Goal: Task Accomplishment & Management: Manage account settings

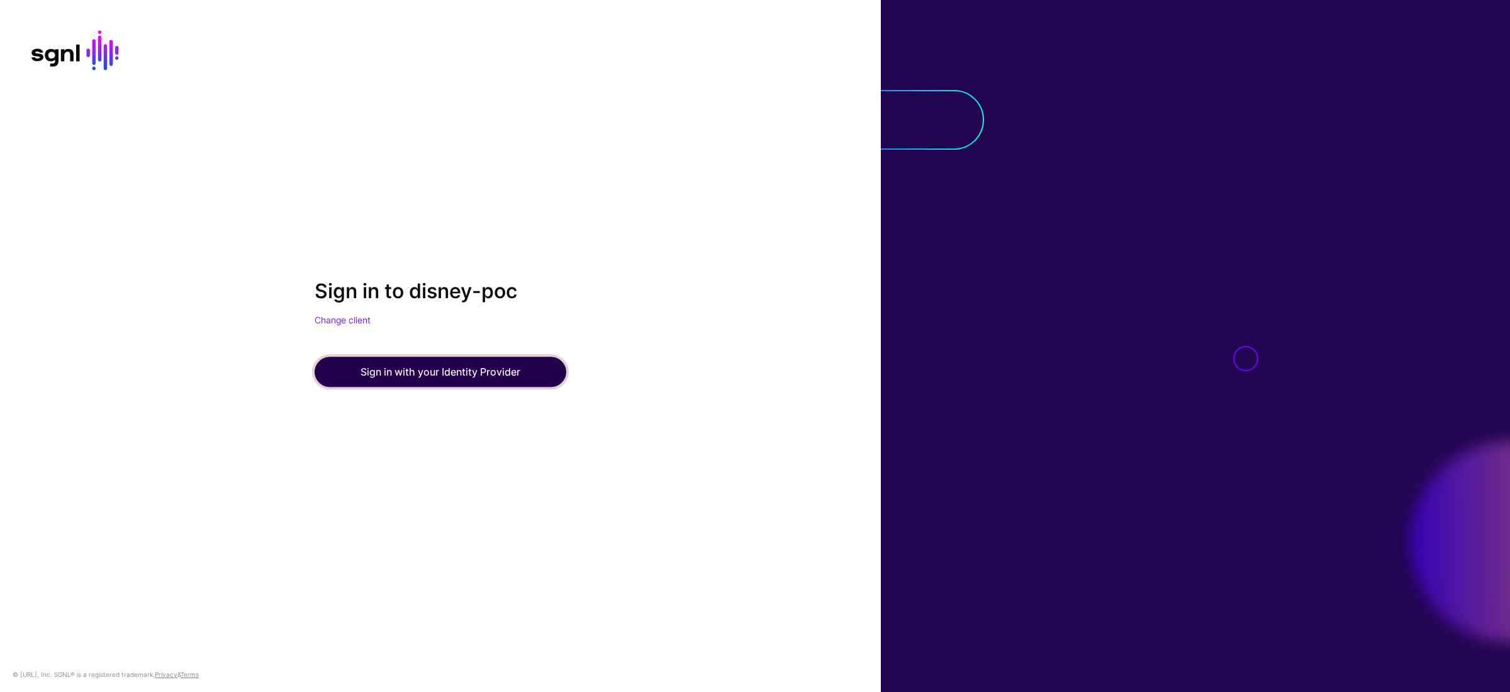
click at [442, 360] on button "Sign in with your Identity Provider" at bounding box center [440, 372] width 252 height 30
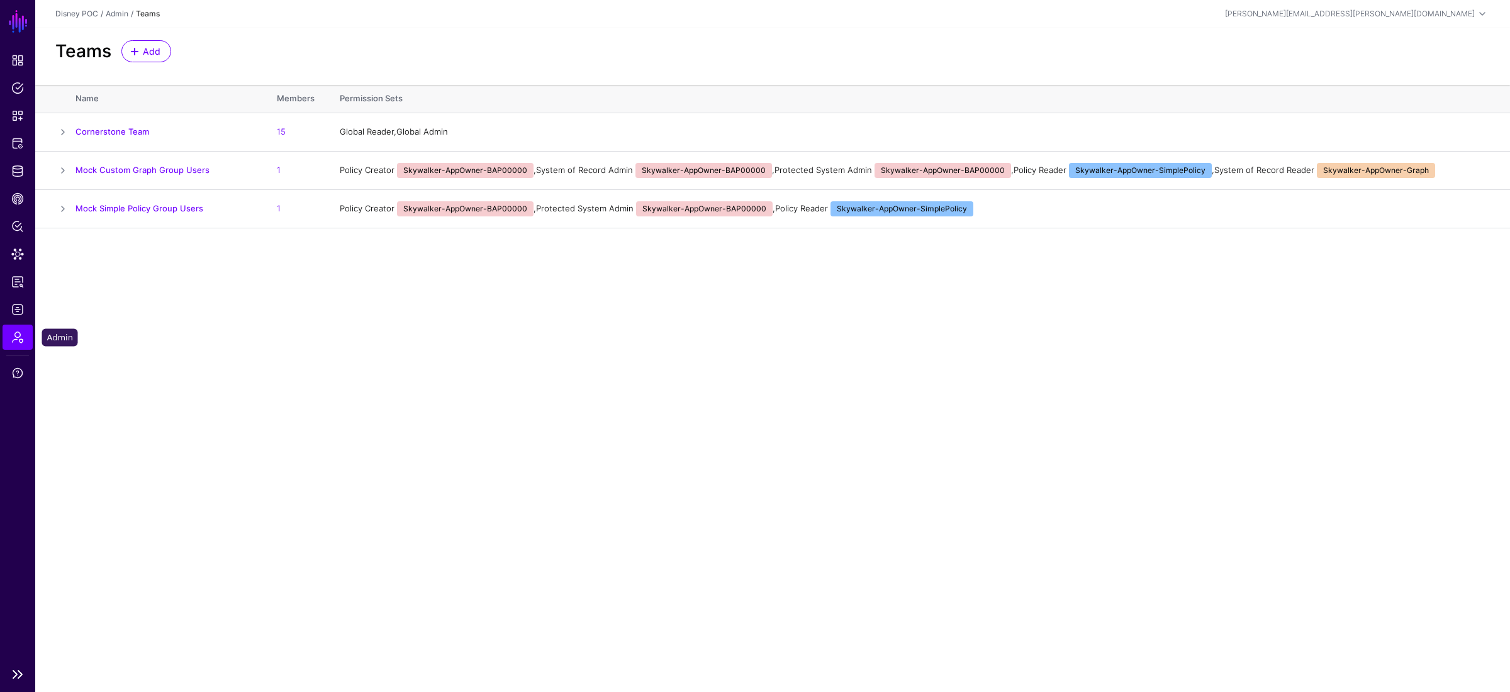
click at [12, 327] on link "Admin" at bounding box center [18, 337] width 30 height 25
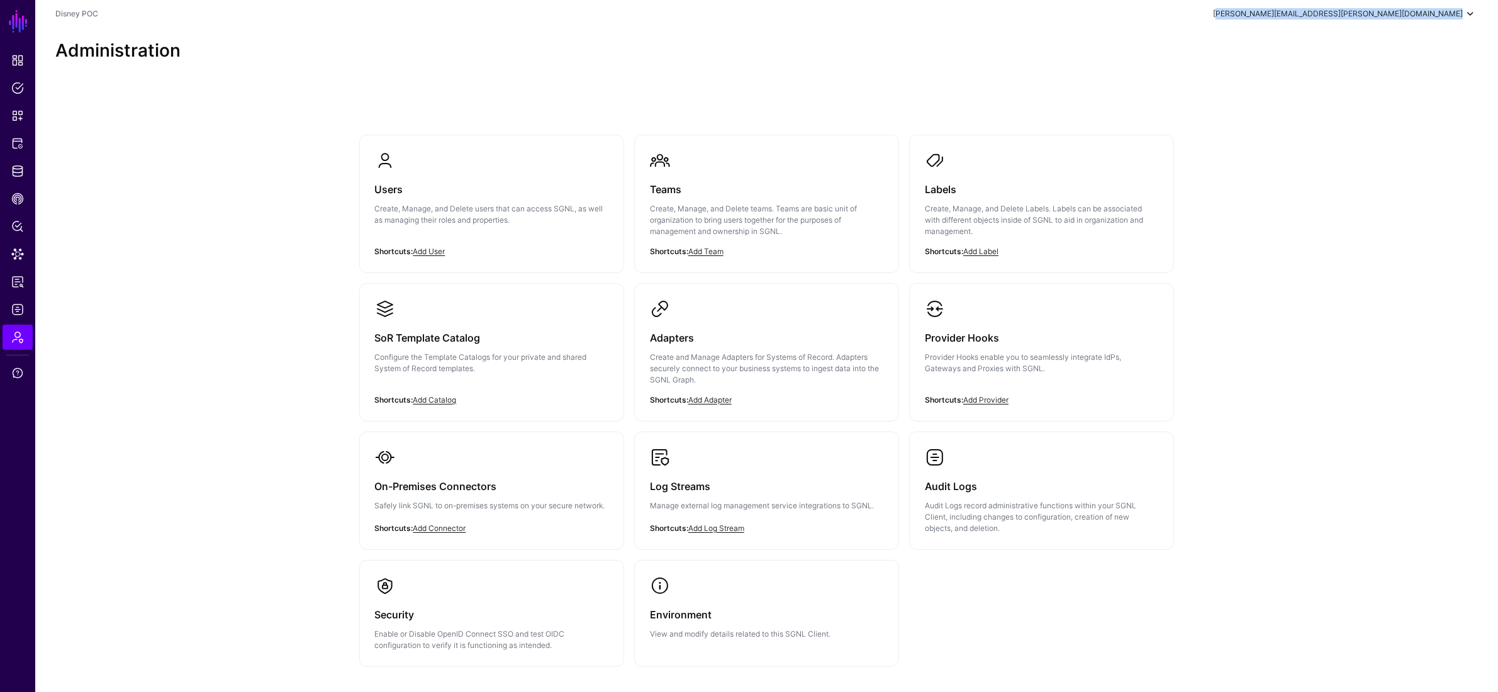
drag, startPoint x: 1354, startPoint y: 14, endPoint x: 1472, endPoint y: 14, distance: 118.3
click at [1472, 14] on div "[PERSON_NAME][EMAIL_ADDRESS][PERSON_NAME][DOMAIN_NAME] [PERSON_NAME] [PERSON_NA…" at bounding box center [1240, 13] width 474 height 15
click at [492, 189] on h3 "Users" at bounding box center [491, 190] width 233 height 18
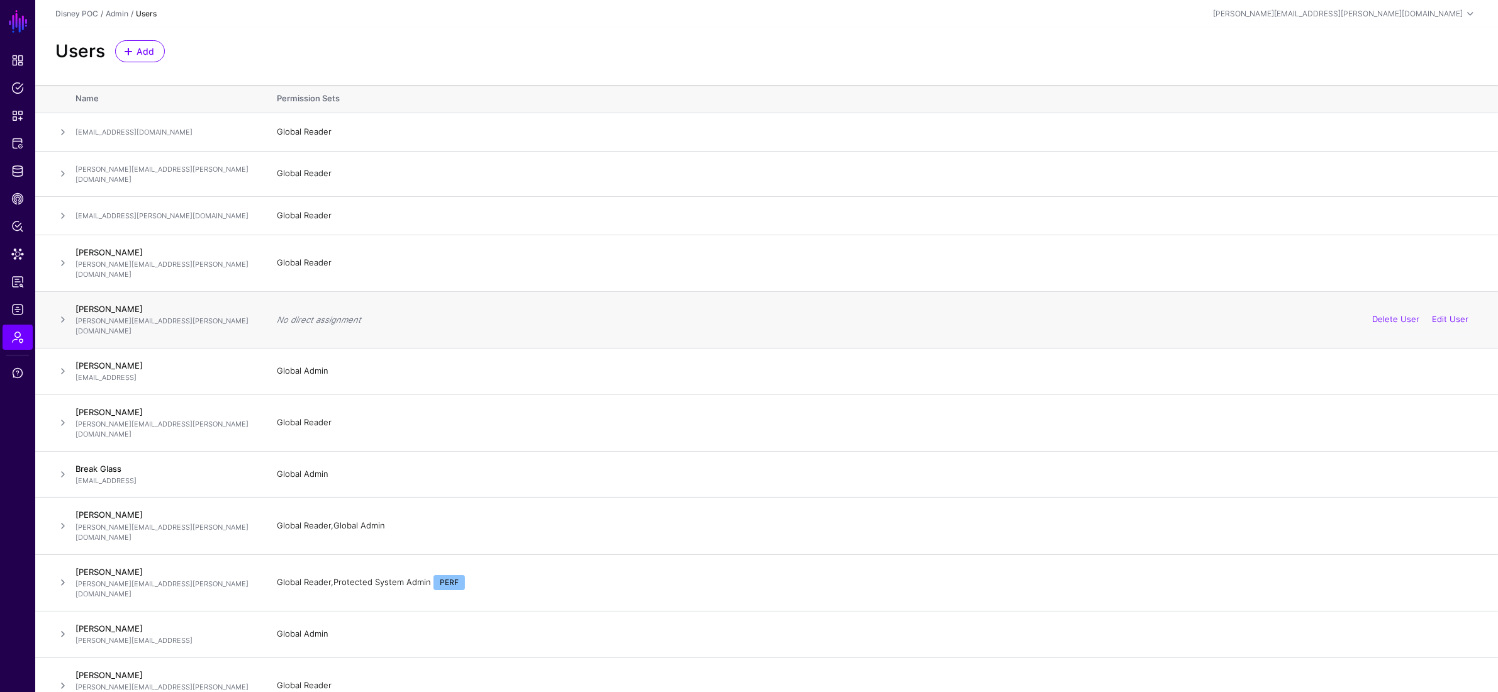
click at [60, 312] on span at bounding box center [62, 319] width 15 height 15
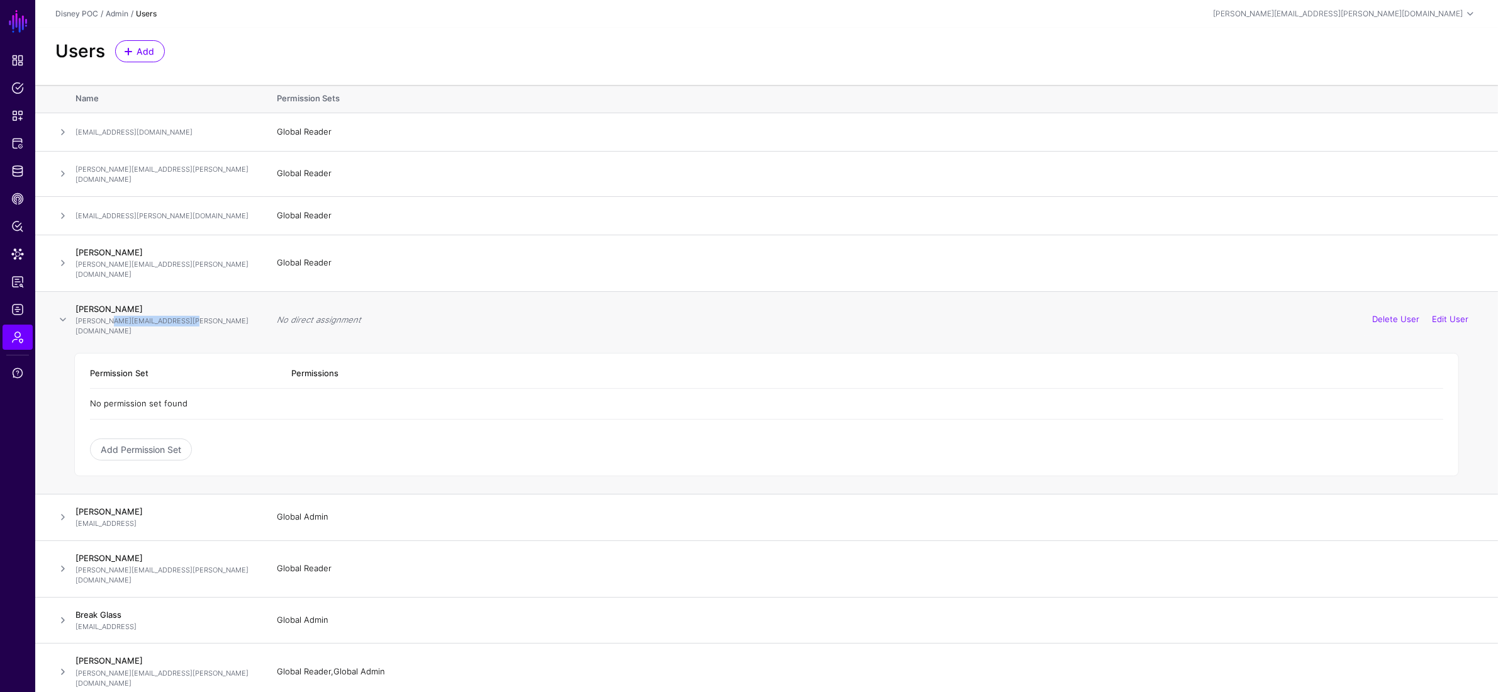
drag, startPoint x: 108, startPoint y: 305, endPoint x: 194, endPoint y: 307, distance: 86.2
click at [194, 316] on p "[PERSON_NAME][EMAIL_ADDRESS][PERSON_NAME][DOMAIN_NAME]" at bounding box center [163, 326] width 176 height 21
drag, startPoint x: 88, startPoint y: 376, endPoint x: 203, endPoint y: 376, distance: 114.5
click at [203, 376] on div "Permission Set Permissions No permission set found Add Permission Set" at bounding box center [766, 414] width 1384 height 123
click at [223, 389] on td "No permission set found" at bounding box center [766, 404] width 1353 height 31
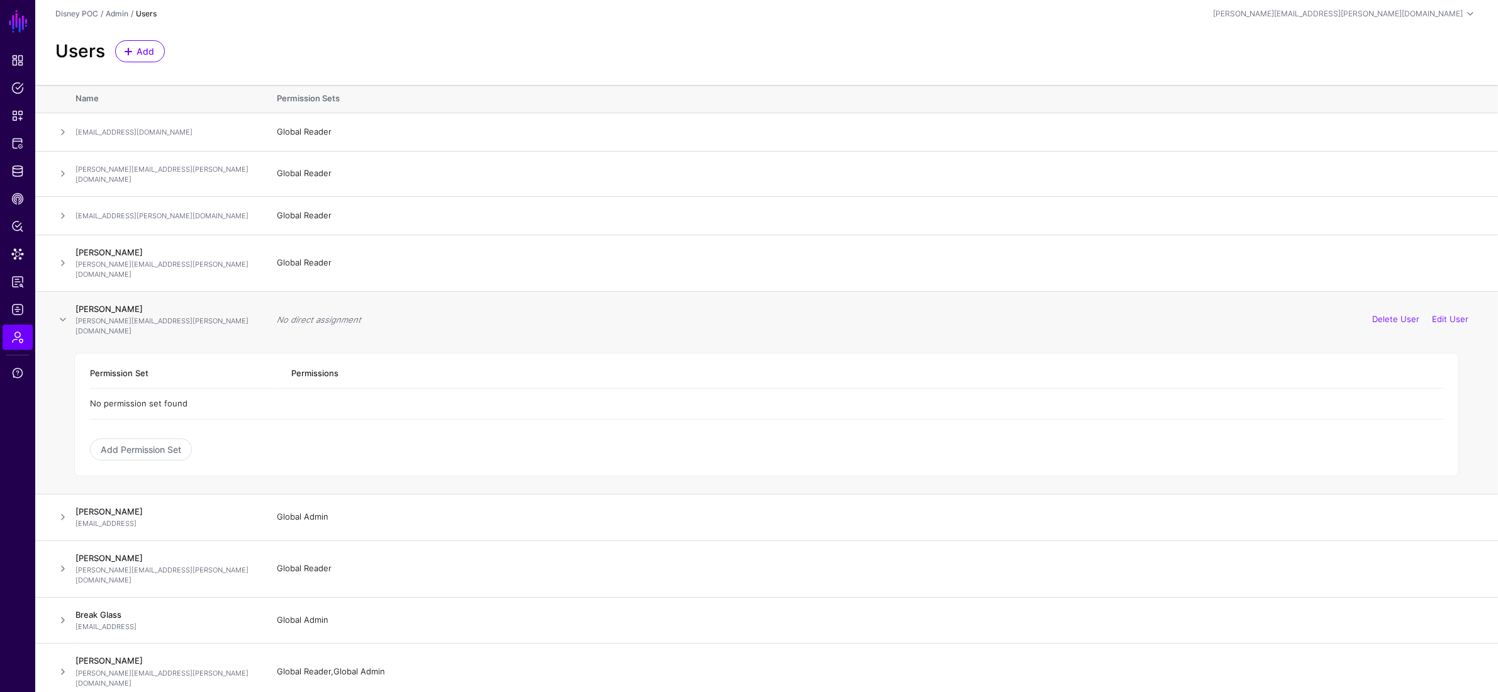
click at [223, 389] on td "No permission set found" at bounding box center [766, 404] width 1353 height 31
click at [104, 359] on th "Permission Set" at bounding box center [184, 374] width 189 height 30
click at [114, 389] on td "No permission set found" at bounding box center [766, 404] width 1353 height 31
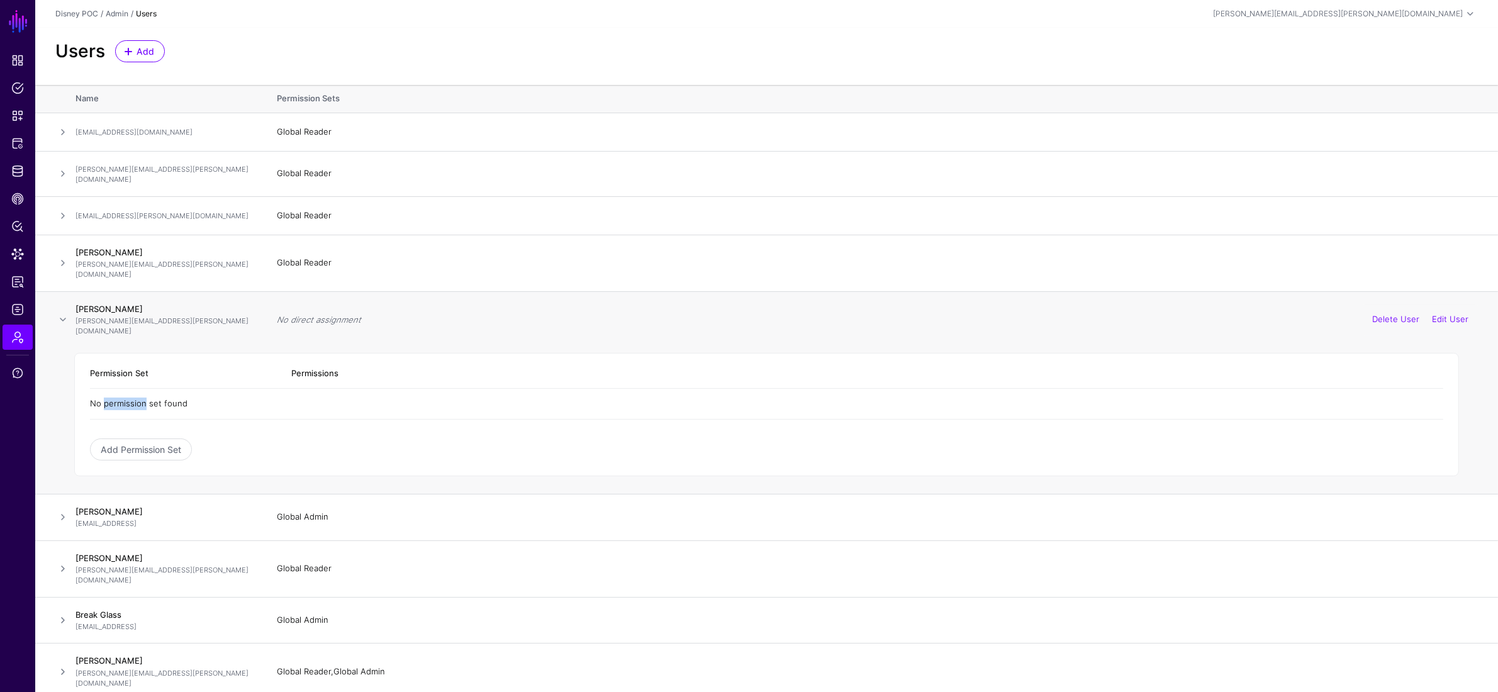
click at [114, 389] on td "No permission set found" at bounding box center [766, 404] width 1353 height 31
click at [21, 342] on span "Admin" at bounding box center [17, 337] width 13 height 13
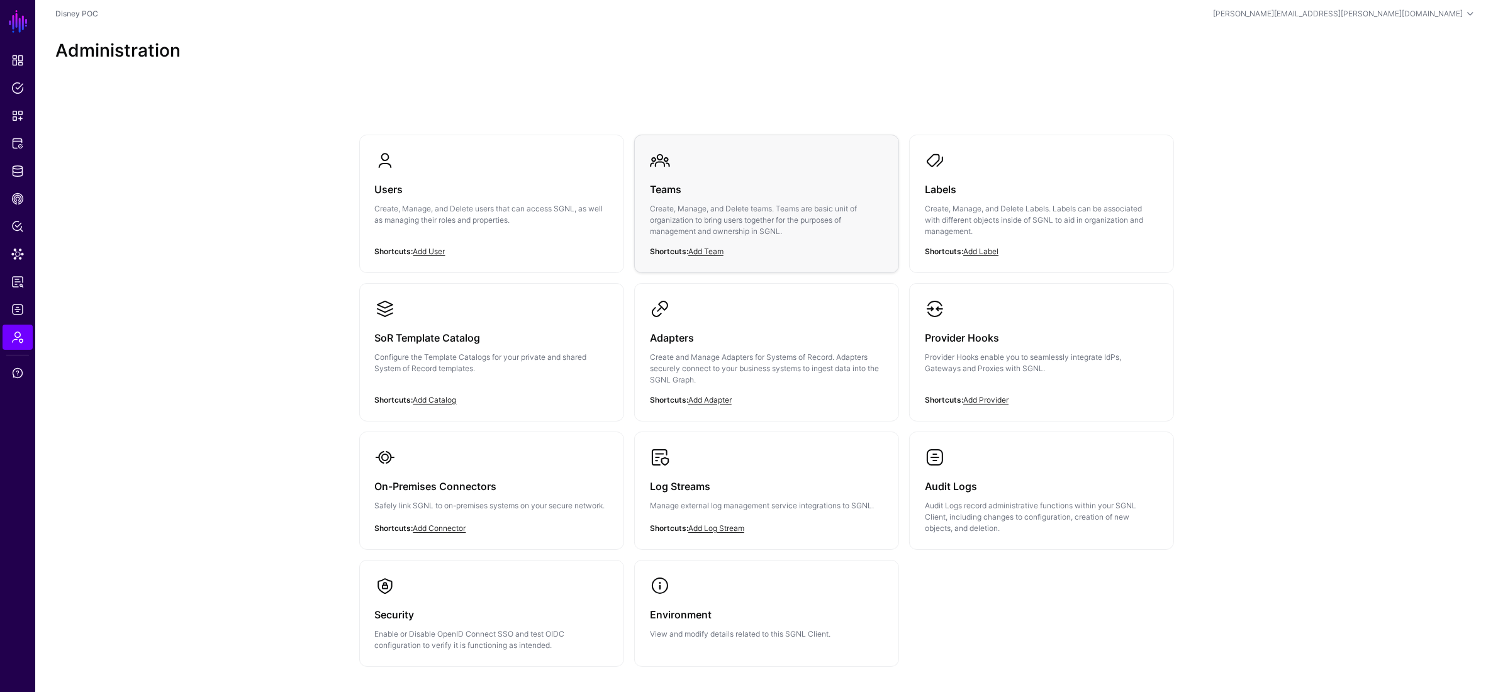
click at [715, 196] on h3 "Teams" at bounding box center [766, 190] width 233 height 18
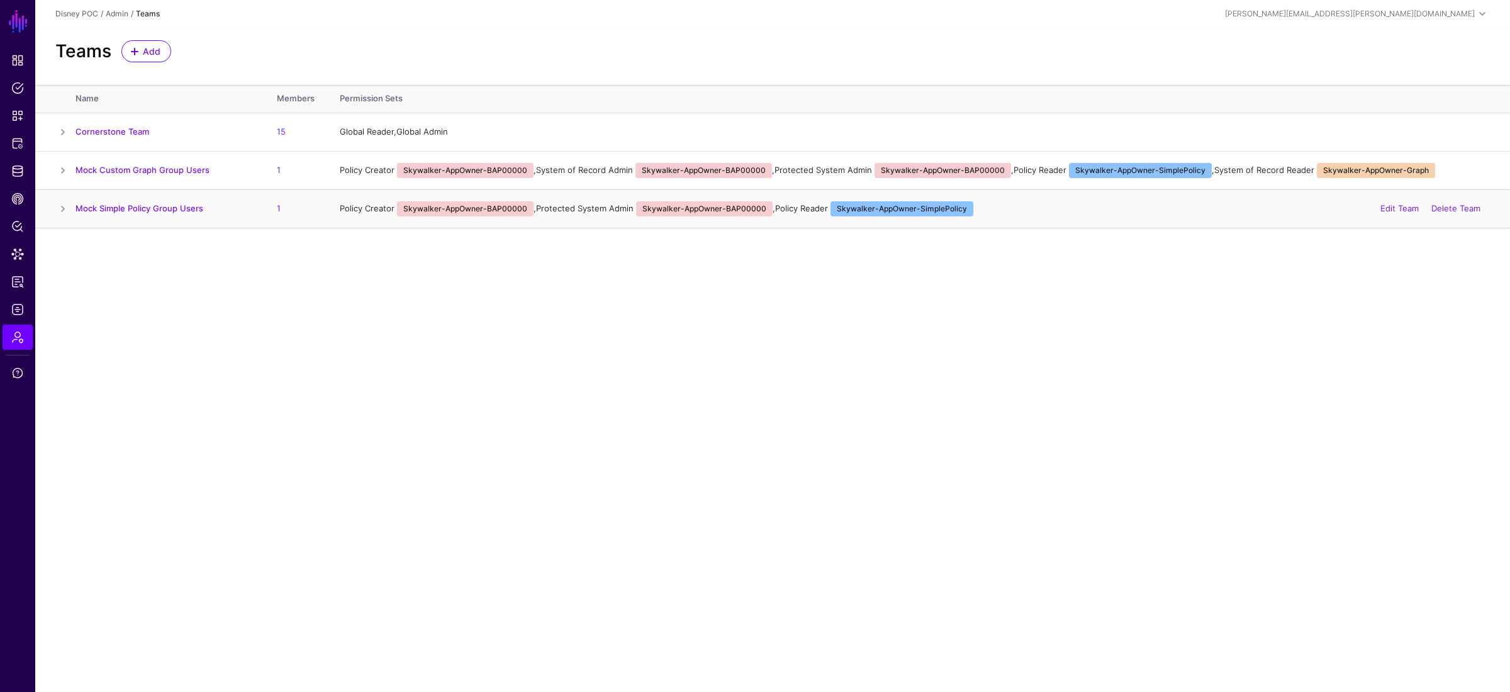
click at [65, 207] on span at bounding box center [62, 208] width 15 height 15
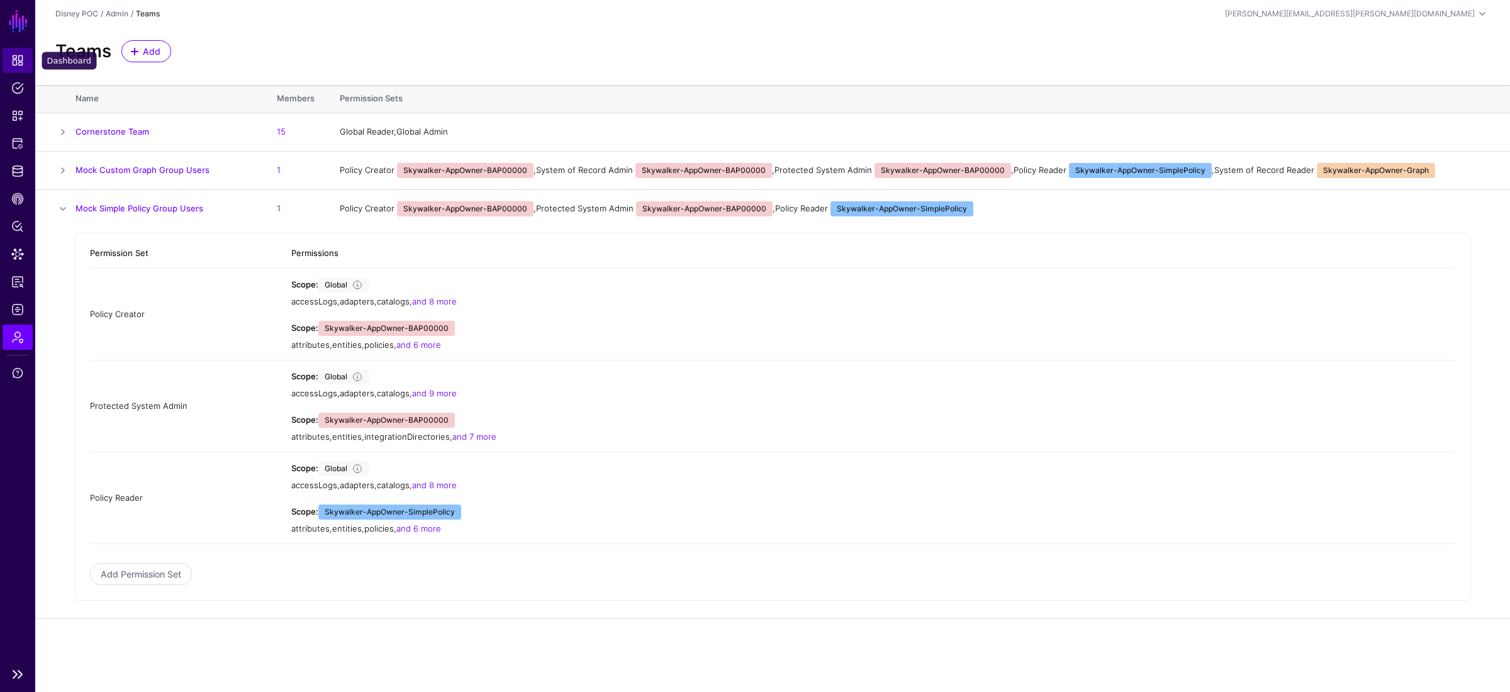
click at [14, 55] on span "Dashboard" at bounding box center [17, 60] width 13 height 13
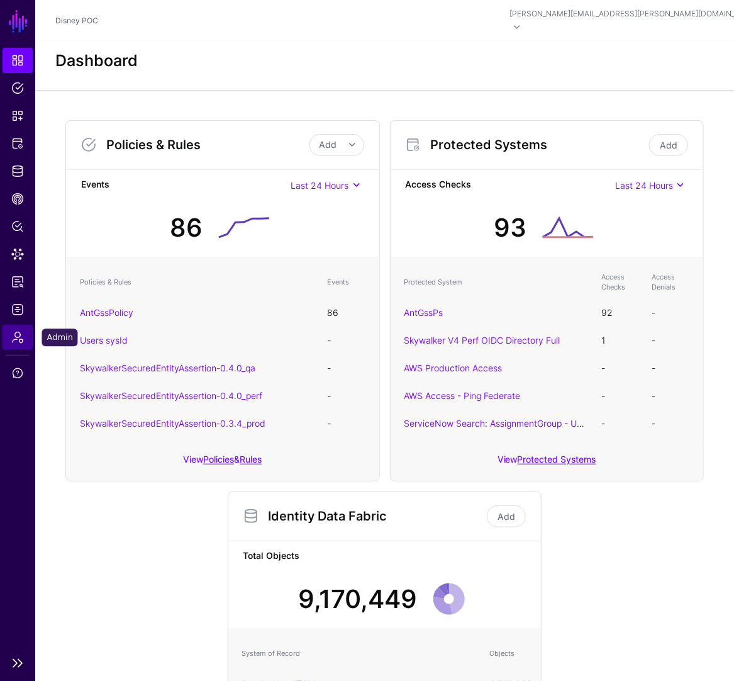
click at [18, 346] on link "Admin" at bounding box center [18, 337] width 30 height 25
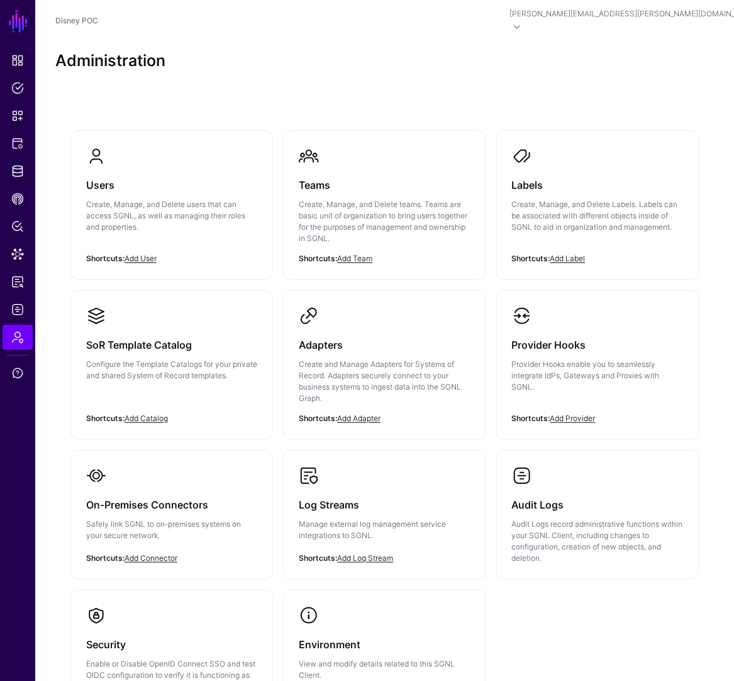
click at [377, 182] on div "Teams Create, Manage, and Delete teams. Teams are basic unit of organization to…" at bounding box center [384, 215] width 171 height 98
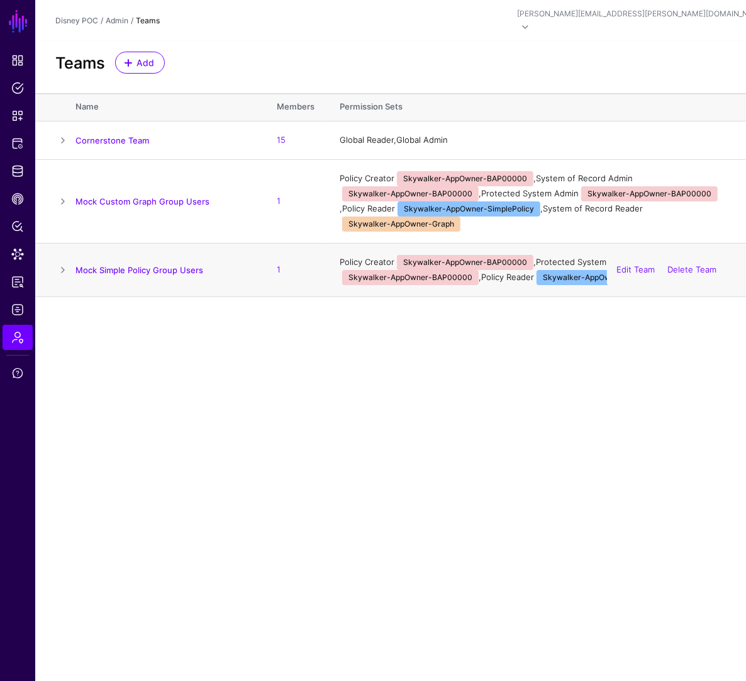
click at [59, 262] on span at bounding box center [62, 269] width 15 height 15
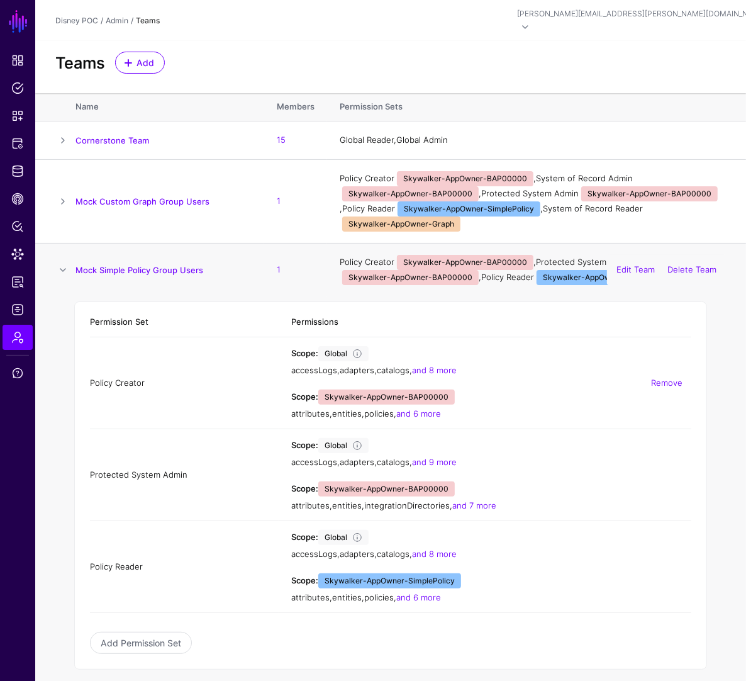
click at [106, 370] on td "Policy Creator" at bounding box center [184, 383] width 189 height 92
drag, startPoint x: 477, startPoint y: 387, endPoint x: 388, endPoint y: 387, distance: 88.7
click at [389, 389] on div "Scope: Skywalker-AppOwner-BAP00000 attributes , entities , policies , and 6 more" at bounding box center [491, 404] width 400 height 31
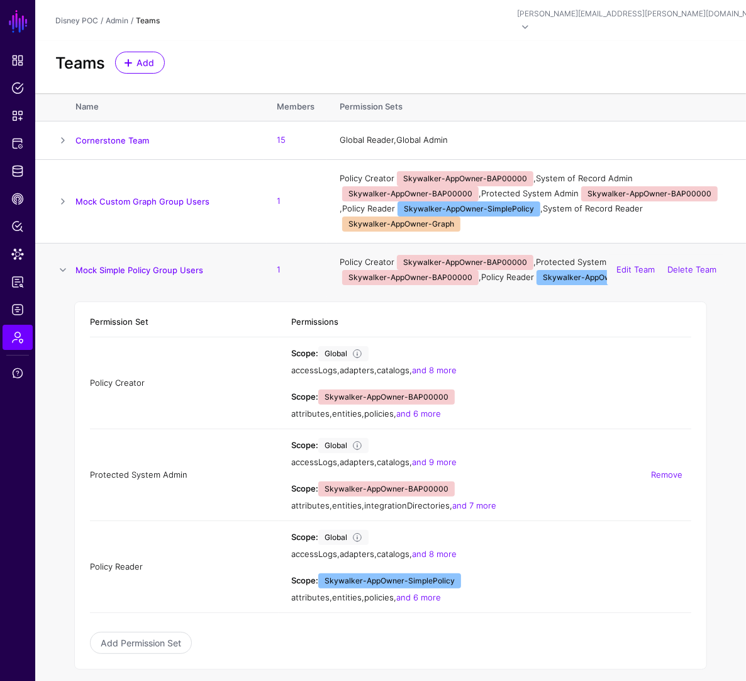
click at [113, 462] on td "Protected System Admin" at bounding box center [184, 475] width 189 height 92
click at [179, 459] on td "Protected System Admin" at bounding box center [184, 475] width 189 height 92
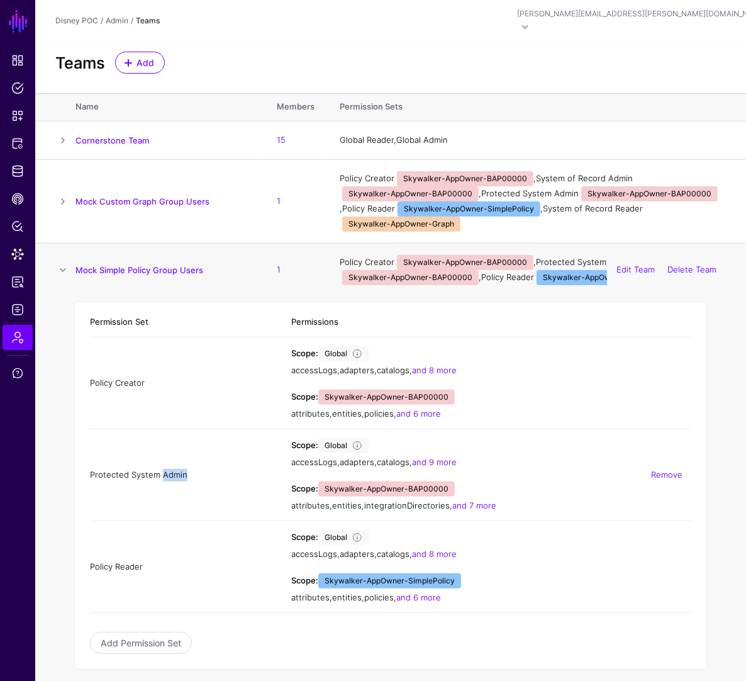
click at [179, 459] on td "Protected System Admin" at bounding box center [184, 475] width 189 height 92
click at [134, 633] on link "Add Permission Set" at bounding box center [141, 643] width 102 height 22
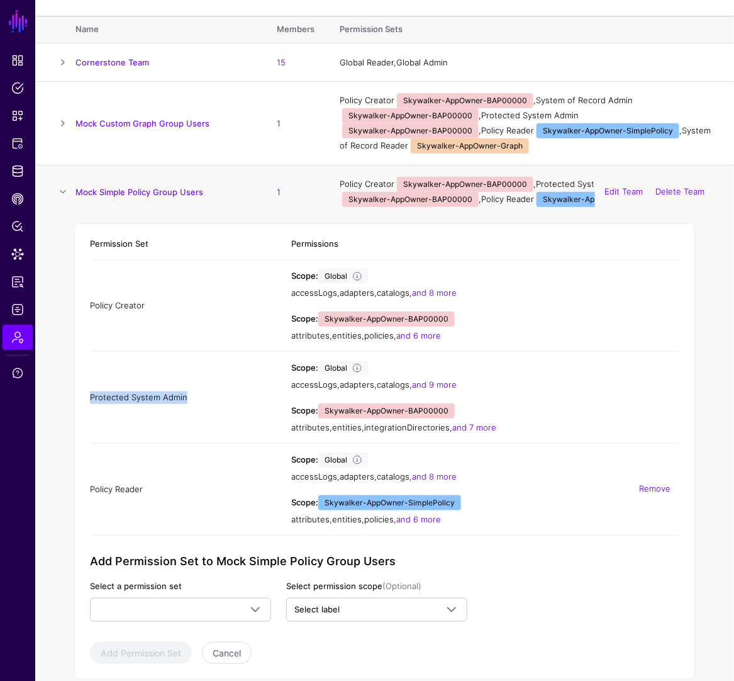
scroll to position [83, 0]
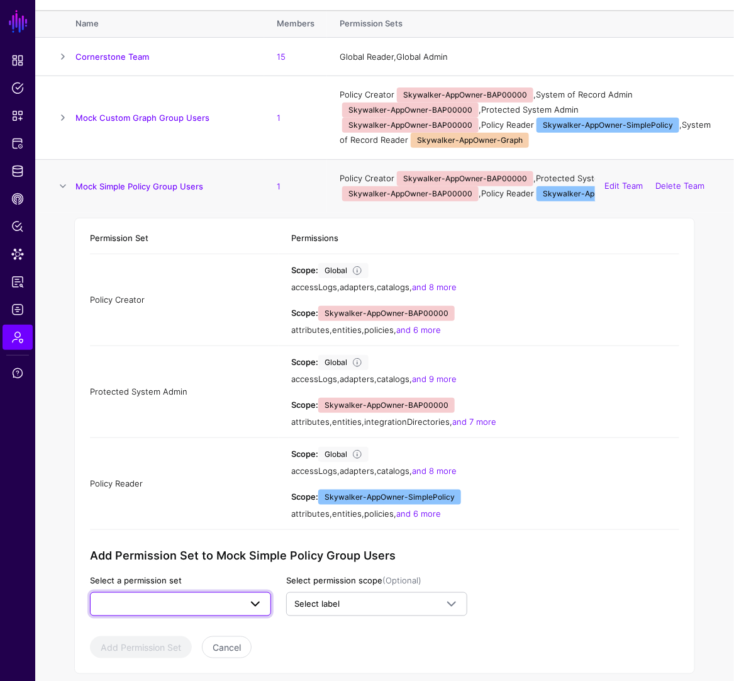
click at [183, 596] on span at bounding box center [180, 603] width 165 height 15
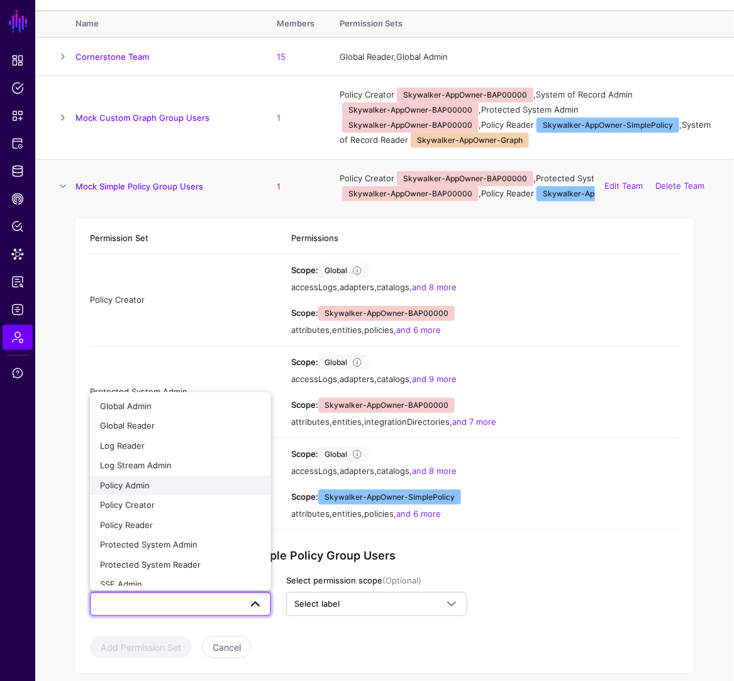
scroll to position [0, 0]
click at [65, 406] on td "Permission Set Permissions Policy Creator Scope: Global accessLogs , adapters ,…" at bounding box center [384, 452] width 699 height 479
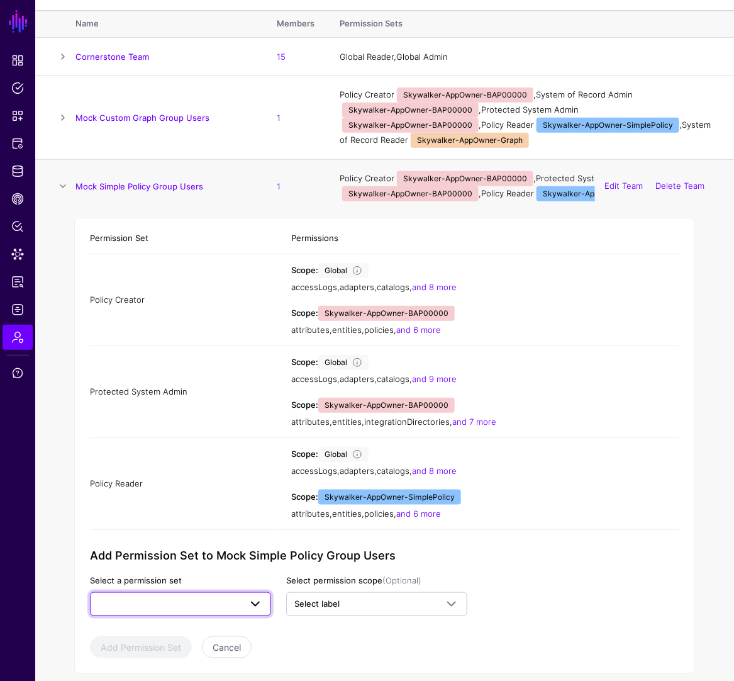
click at [242, 596] on span at bounding box center [251, 603] width 23 height 15
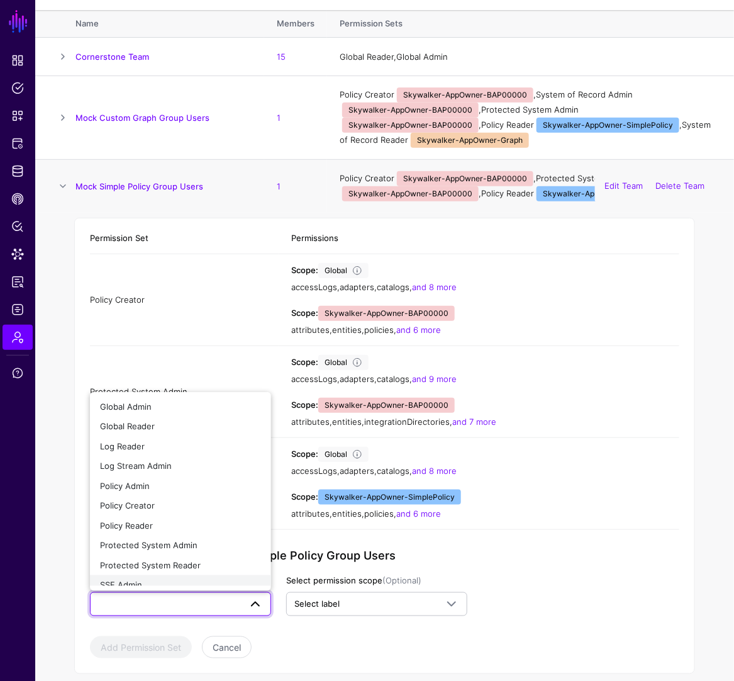
scroll to position [3, 0]
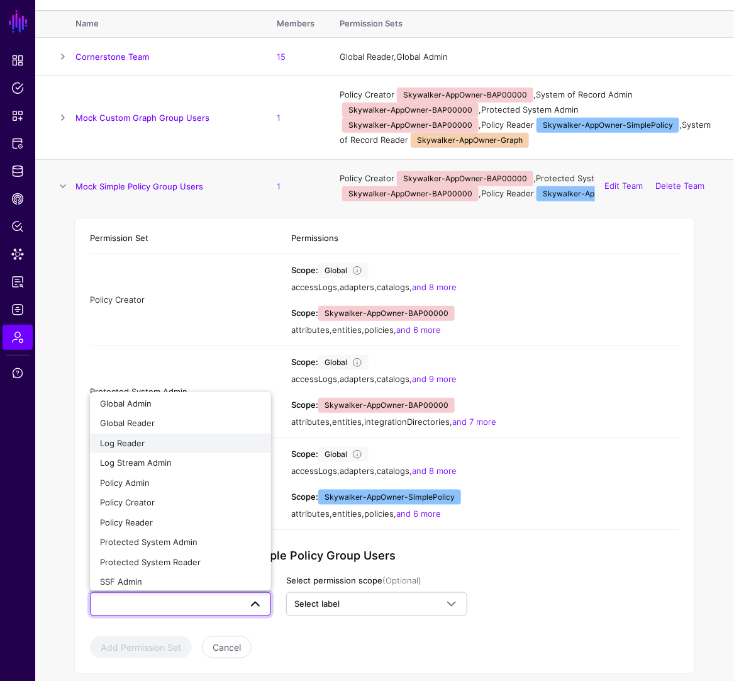
click at [130, 437] on div "Log Reader" at bounding box center [180, 443] width 161 height 13
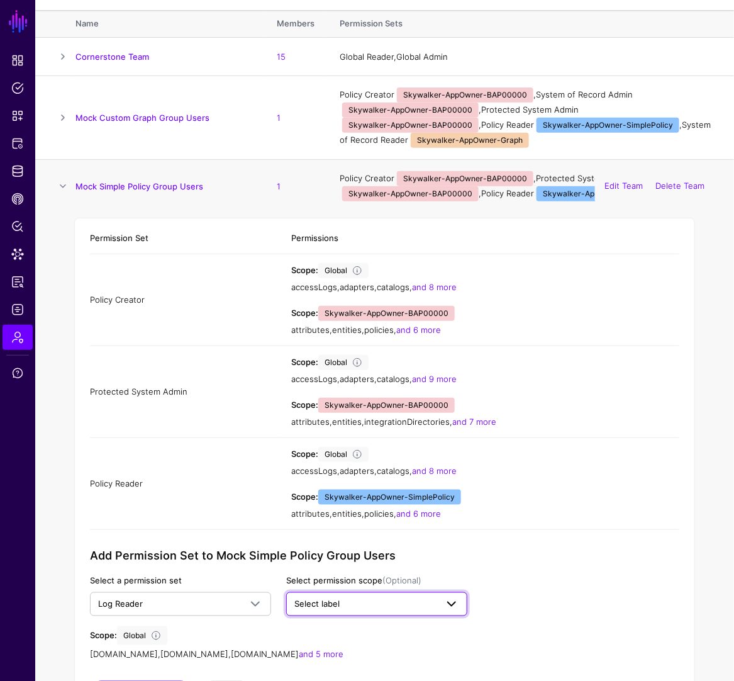
click at [453, 596] on span at bounding box center [451, 603] width 15 height 15
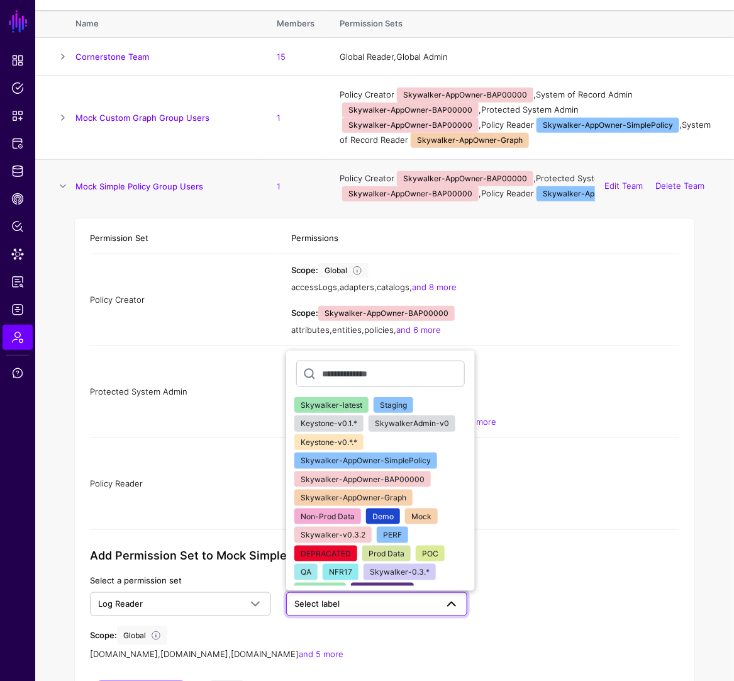
click at [355, 455] on span "Skywalker-AppOwner-SimplePolicy" at bounding box center [366, 459] width 130 height 9
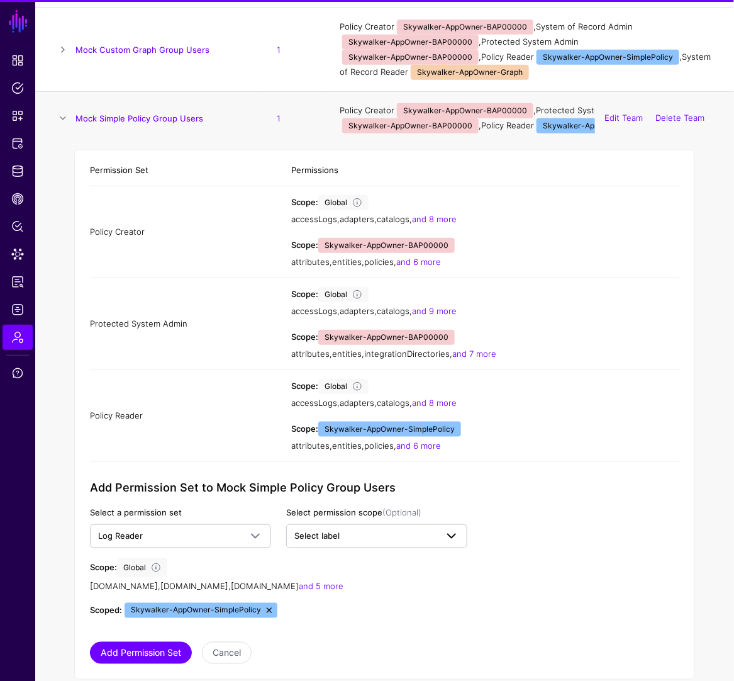
scroll to position [157, 0]
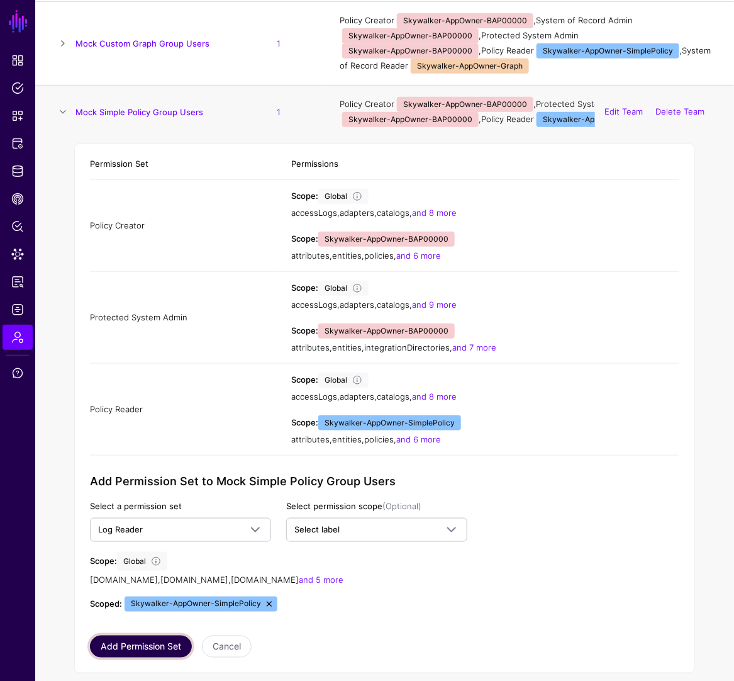
click at [135, 638] on button "Add Permission Set" at bounding box center [141, 646] width 102 height 22
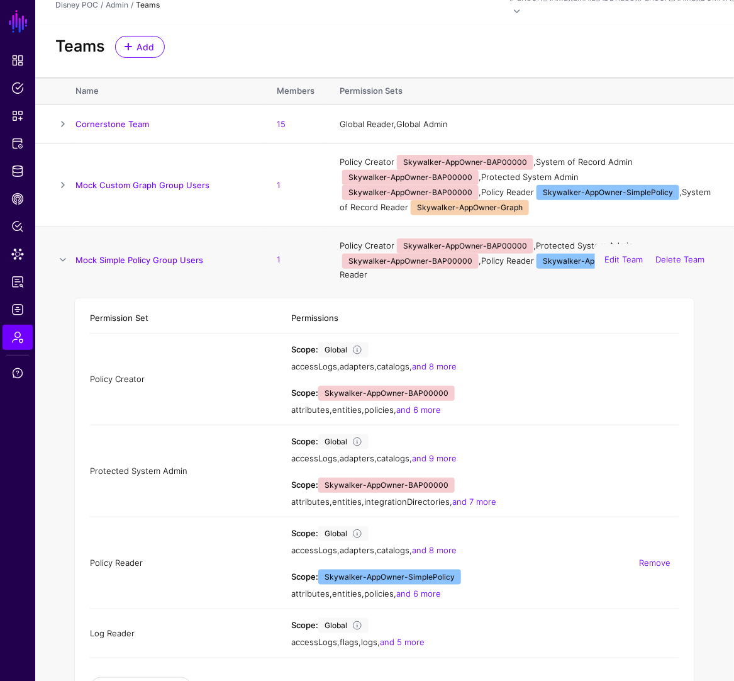
scroll to position [57, 0]
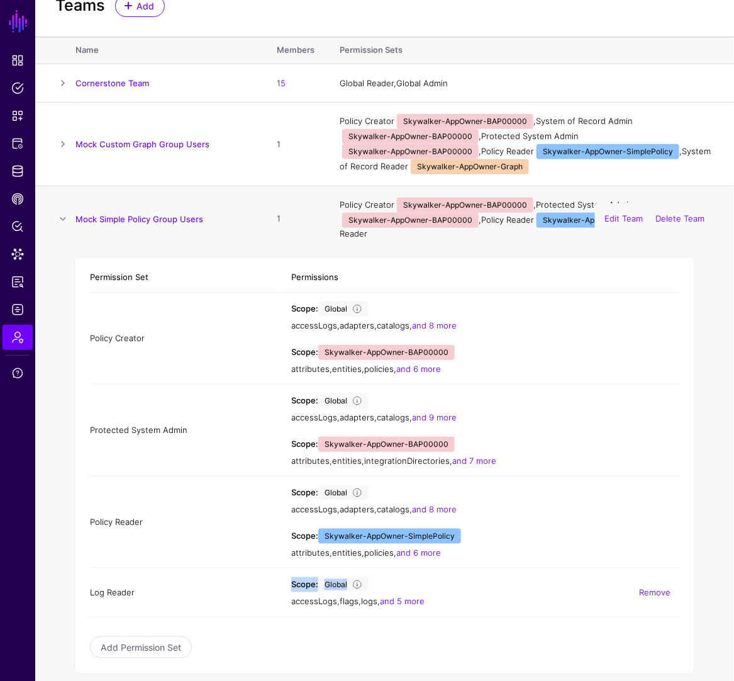
drag, startPoint x: 431, startPoint y: 574, endPoint x: 247, endPoint y: 579, distance: 183.8
click at [247, 579] on tr "Log Reader Scope: Global accessLogs , flags , logs , and 5 more Remove" at bounding box center [384, 592] width 589 height 49
click at [175, 636] on link "Add Permission Set" at bounding box center [141, 647] width 102 height 22
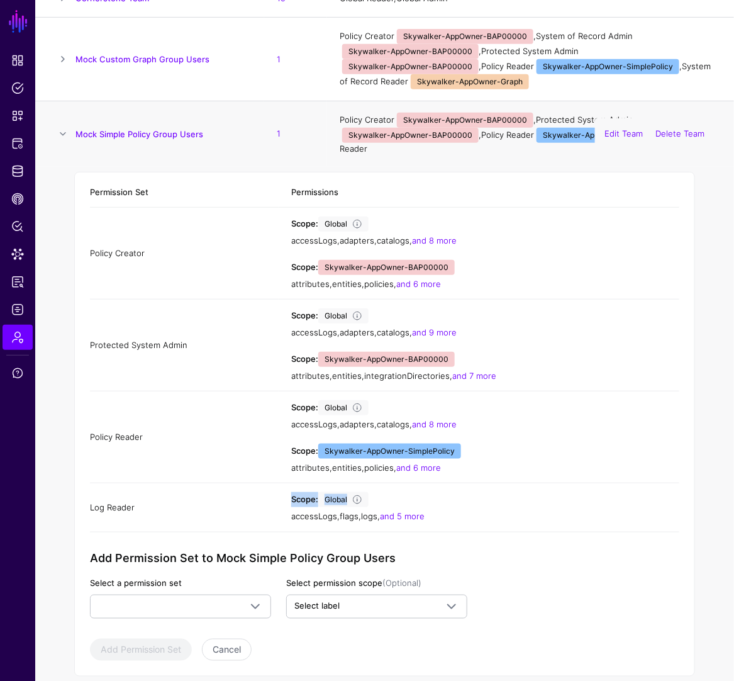
scroll to position [145, 0]
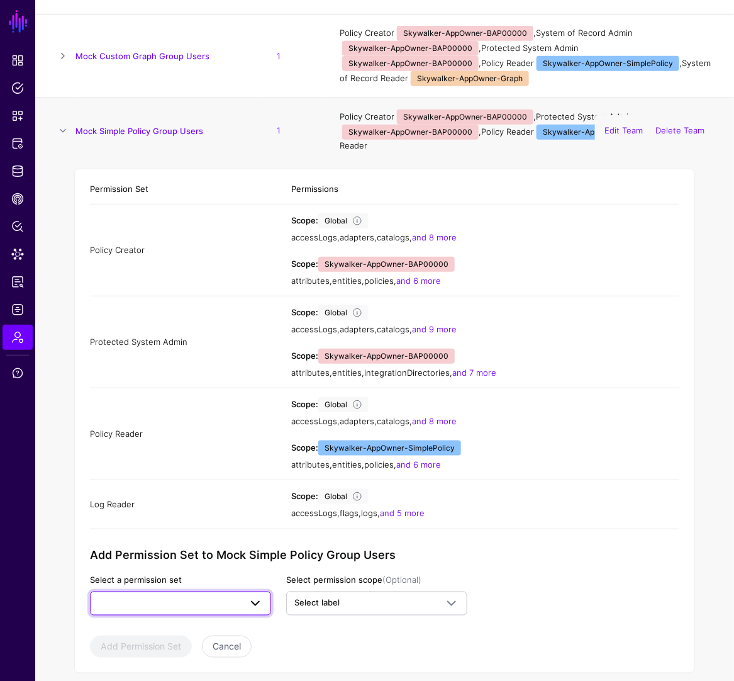
click at [238, 596] on span at bounding box center [180, 603] width 165 height 15
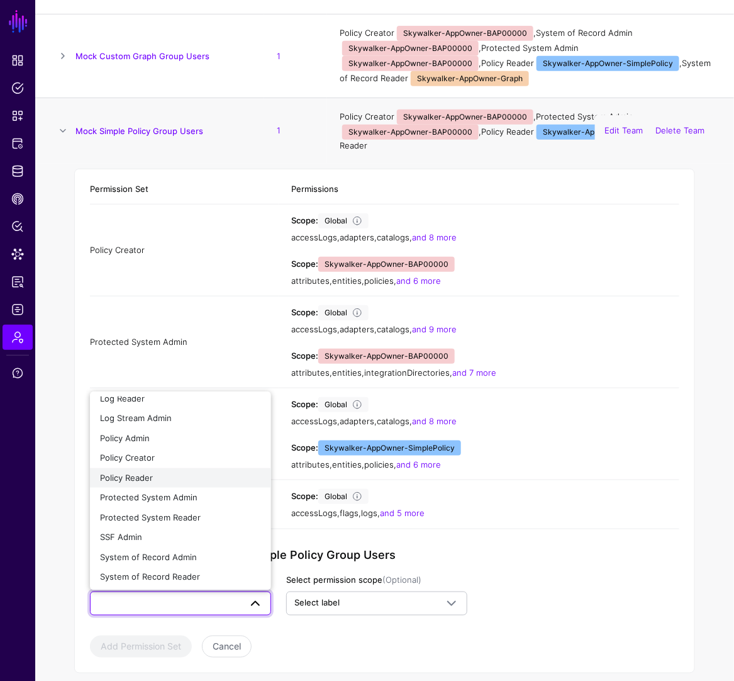
scroll to position [68, 0]
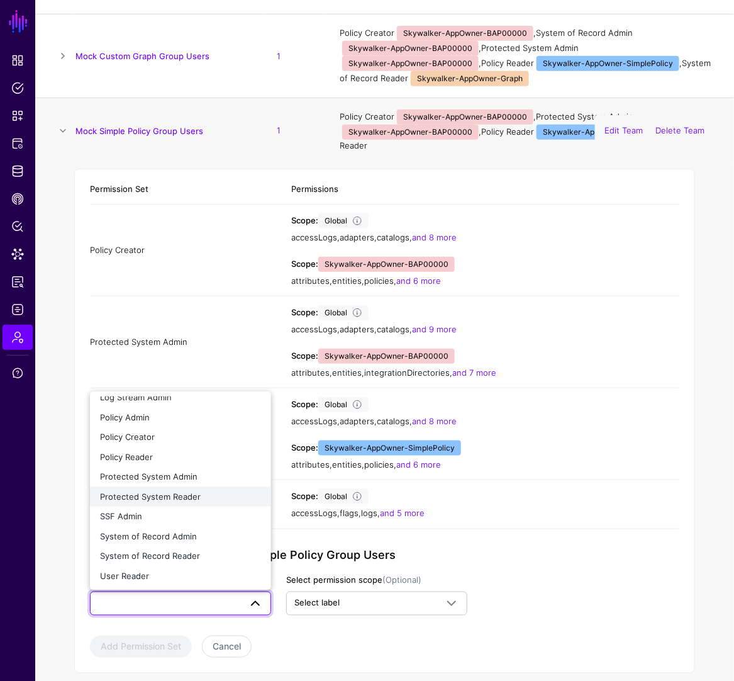
click at [183, 487] on button "Protected System Reader" at bounding box center [180, 497] width 181 height 20
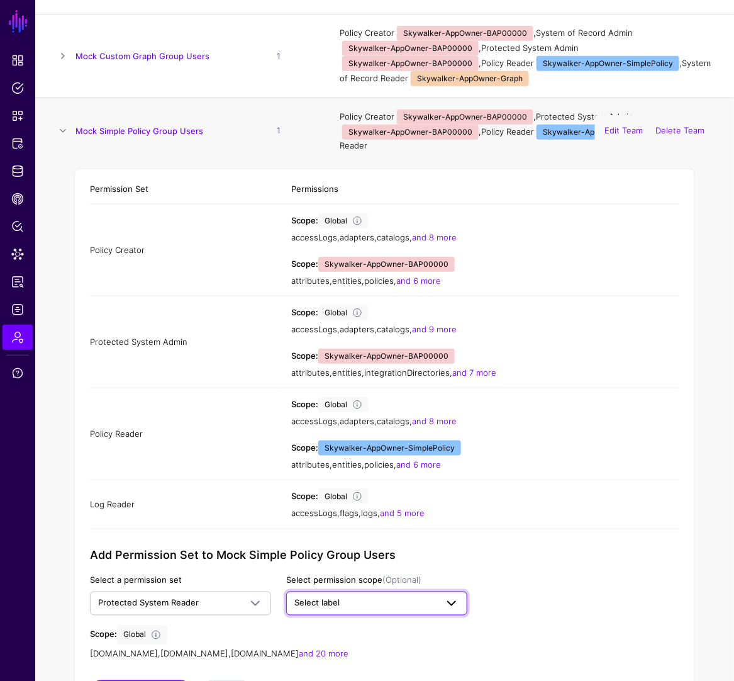
click at [343, 597] on span "Select label" at bounding box center [365, 603] width 142 height 13
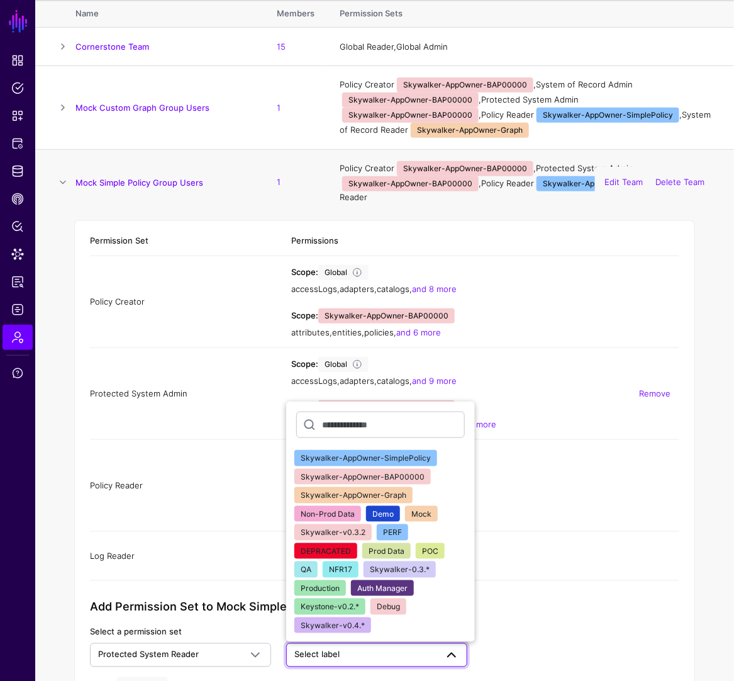
scroll to position [189, 0]
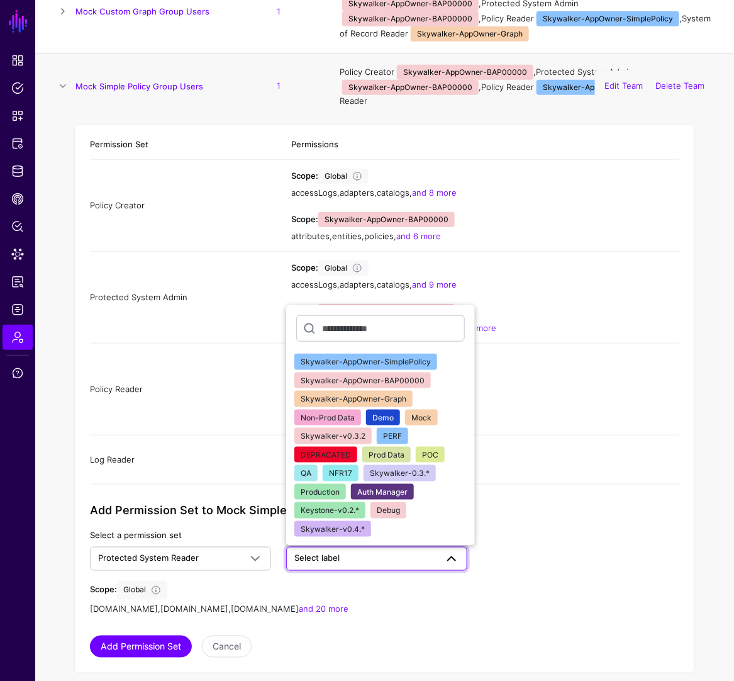
click at [387, 603] on div "[DOMAIN_NAME] , [DOMAIN_NAME] , [DOMAIN_NAME] and 20 more" at bounding box center [278, 609] width 377 height 13
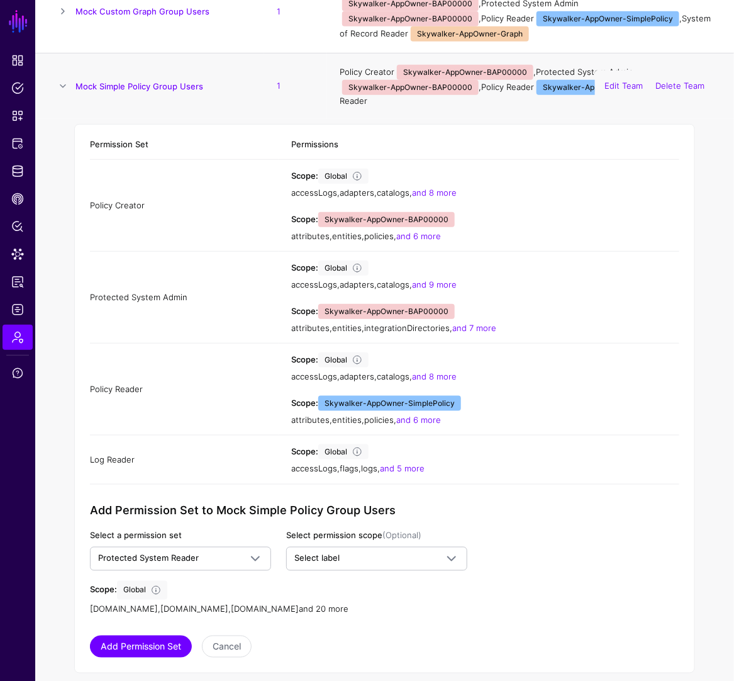
click at [305, 604] on link "and 20 more" at bounding box center [324, 609] width 50 height 10
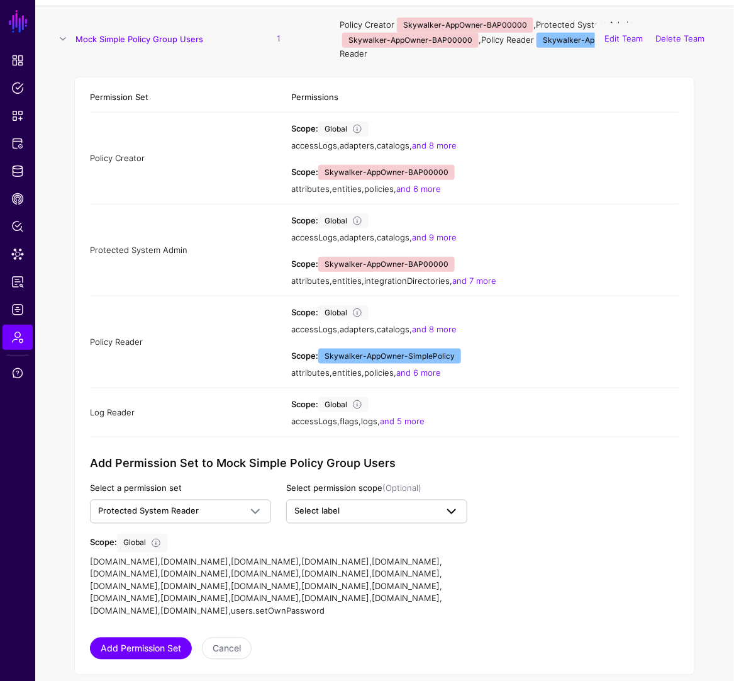
scroll to position [238, 0]
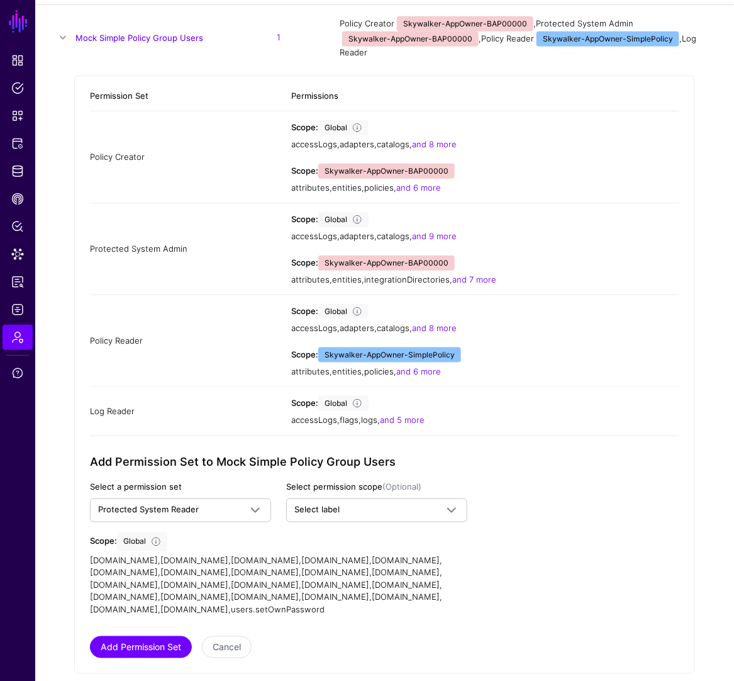
drag, startPoint x: 284, startPoint y: 570, endPoint x: 185, endPoint y: 565, distance: 98.9
click at [185, 565] on app-list-truncate "[DOMAIN_NAME] , [DOMAIN_NAME] , [DOMAIN_NAME] , [DOMAIN_NAME] , [DOMAIN_NAME] ,…" at bounding box center [266, 584] width 352 height 59
click at [268, 498] on link "Protected System Reader" at bounding box center [180, 510] width 181 height 24
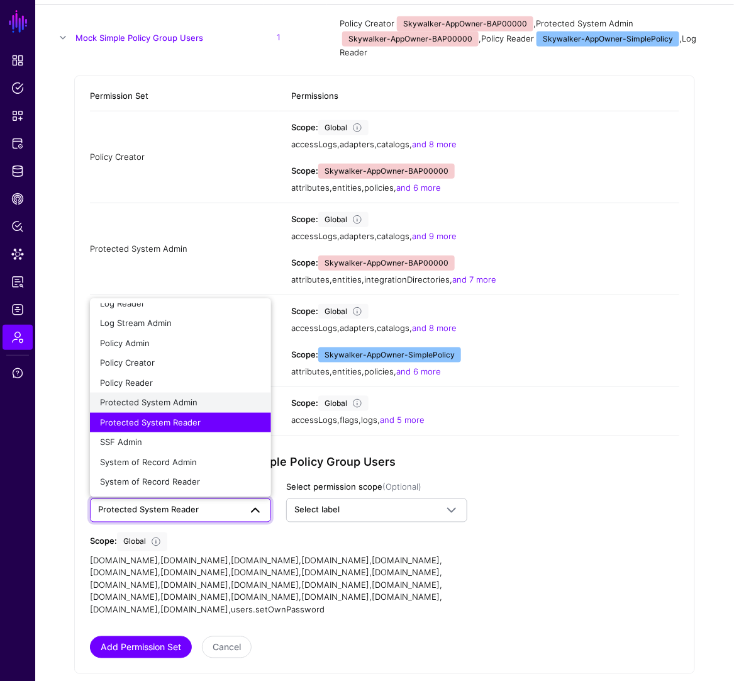
scroll to position [68, 0]
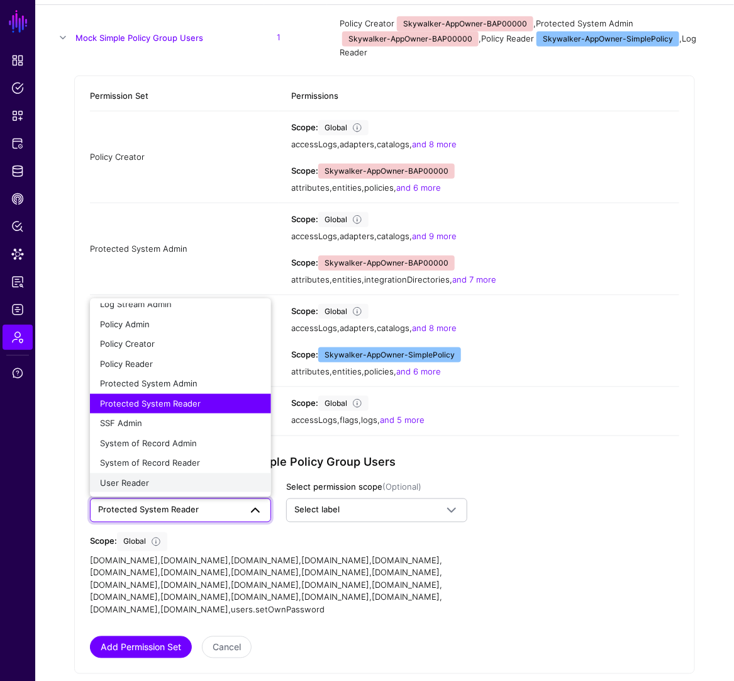
click at [138, 477] on span "User Reader" at bounding box center [124, 482] width 49 height 10
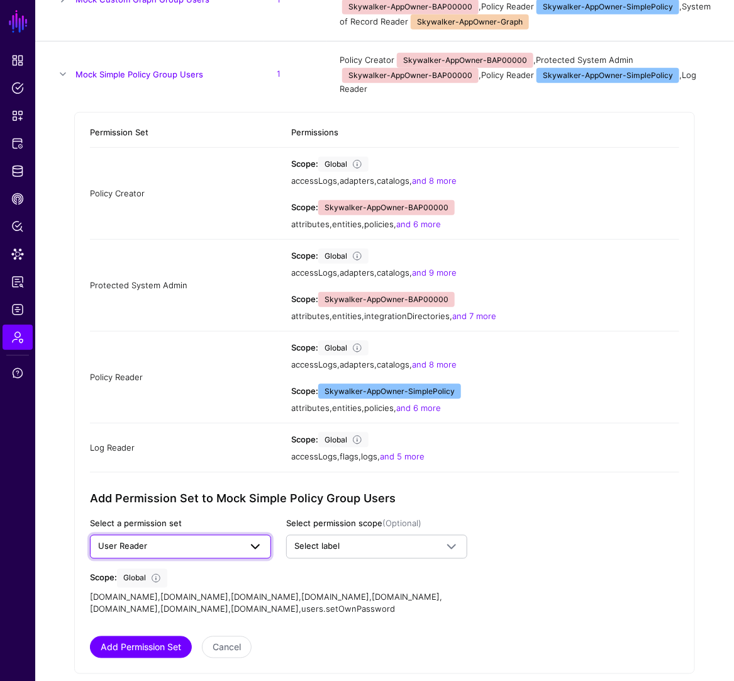
click at [188, 540] on span "User Reader" at bounding box center [169, 546] width 142 height 13
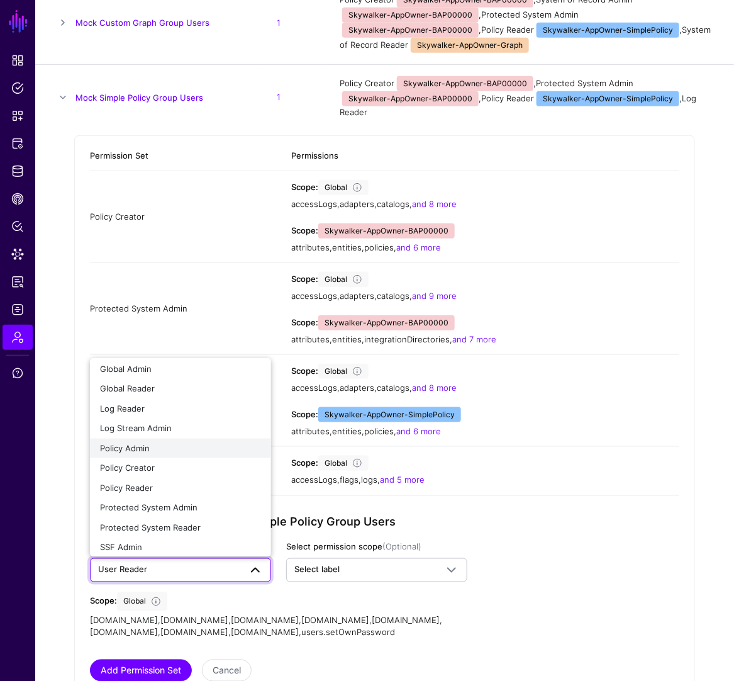
scroll to position [0, 0]
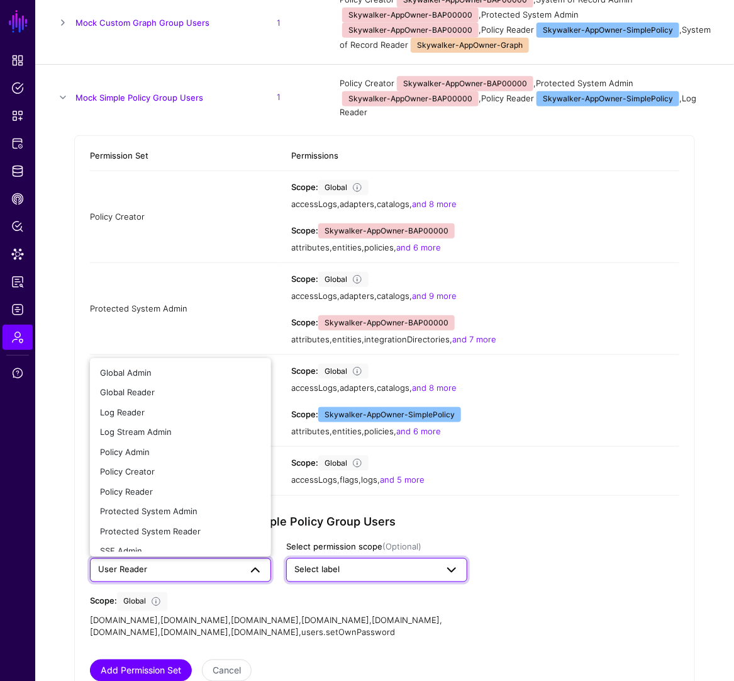
click at [335, 564] on span "Select label" at bounding box center [316, 569] width 45 height 10
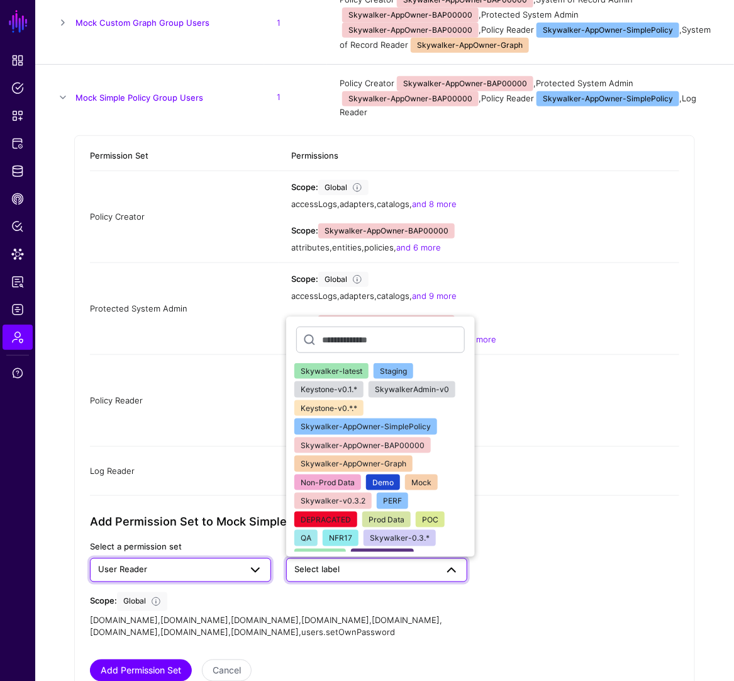
click at [223, 567] on link "User Reader" at bounding box center [180, 570] width 181 height 24
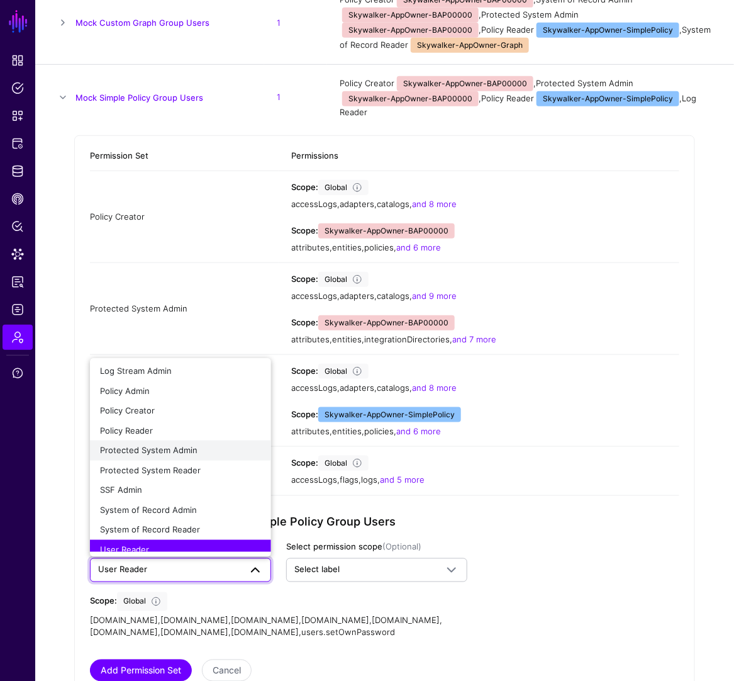
scroll to position [68, 0]
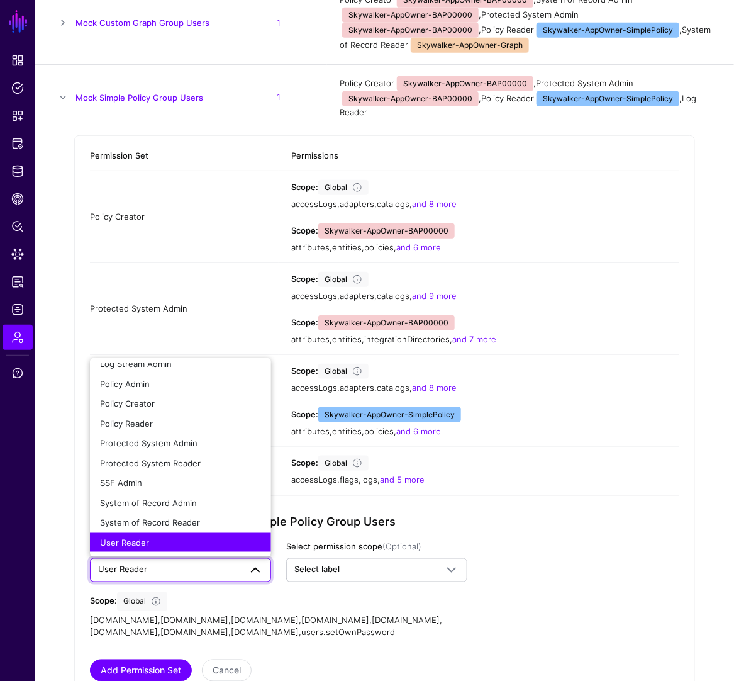
click at [77, 328] on div "Permission Set Permissions Policy Creator Scope: Global accessLogs , adapters ,…" at bounding box center [384, 416] width 621 height 562
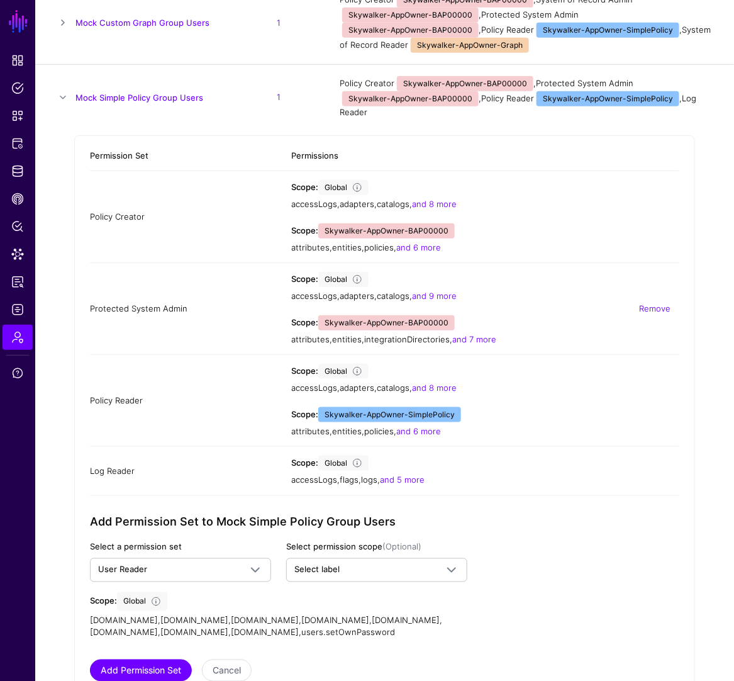
click at [441, 315] on span "Skywalker-AppOwner-BAP00000" at bounding box center [386, 322] width 136 height 15
click at [432, 223] on span "Skywalker-AppOwner-BAP00000" at bounding box center [386, 230] width 136 height 15
click at [242, 562] on span at bounding box center [251, 569] width 23 height 15
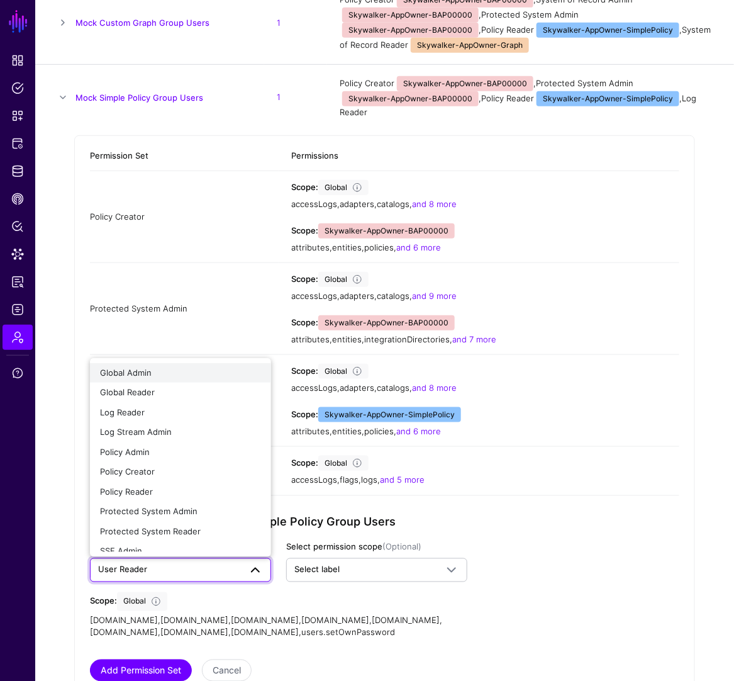
click at [186, 367] on div "Global Admin" at bounding box center [180, 373] width 161 height 13
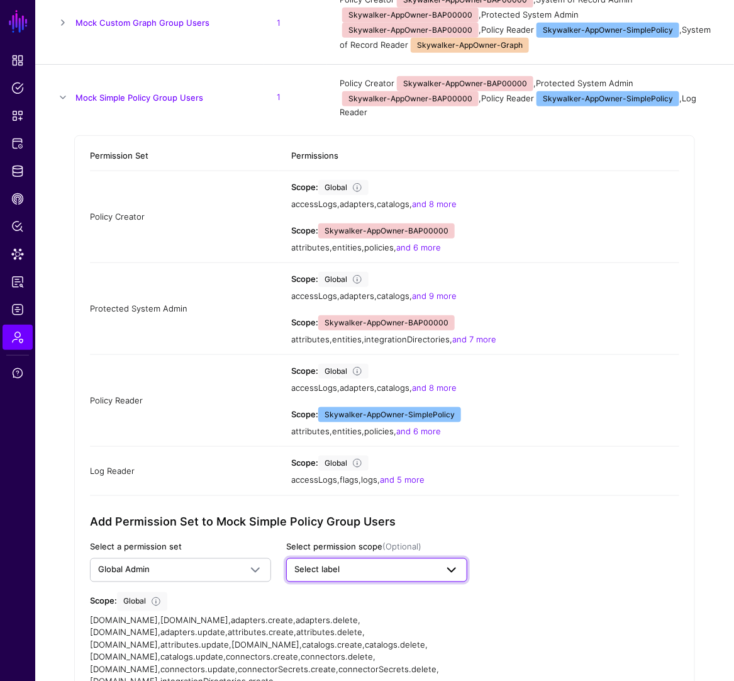
click at [379, 564] on span "Select label" at bounding box center [365, 570] width 142 height 13
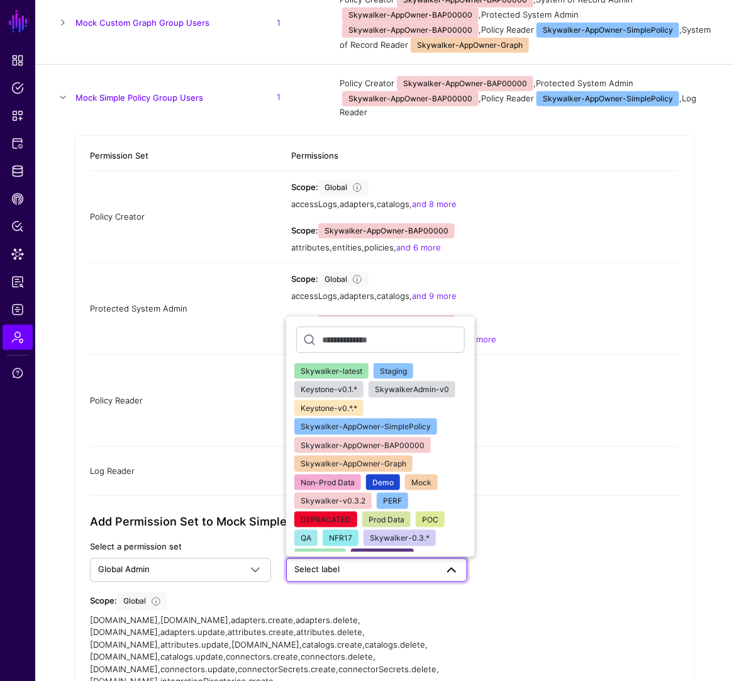
scroll to position [3, 0]
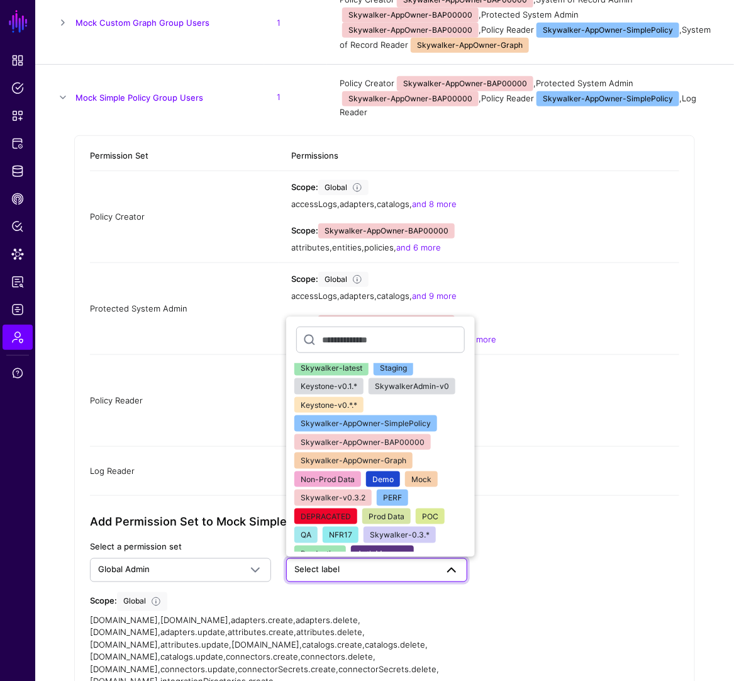
click at [334, 363] on span "Skywalker-latest" at bounding box center [332, 367] width 62 height 9
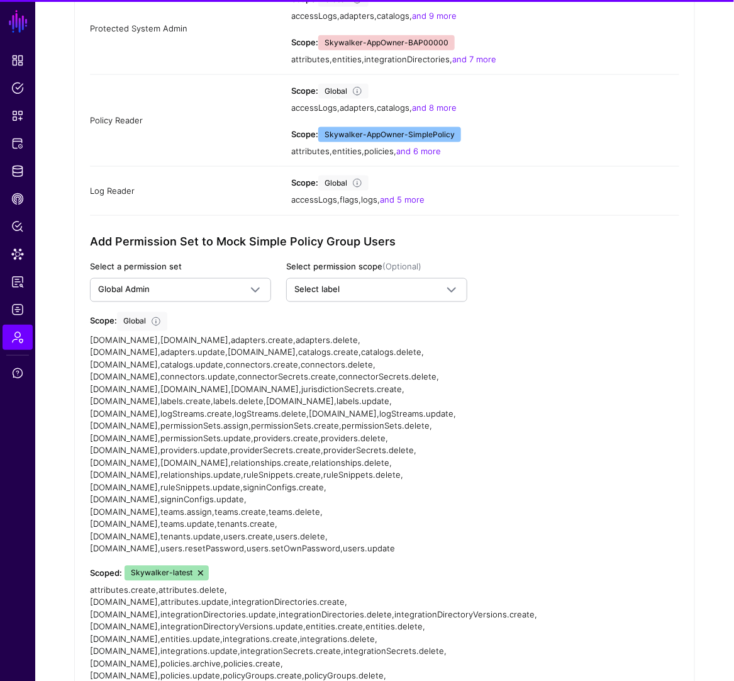
scroll to position [586, 0]
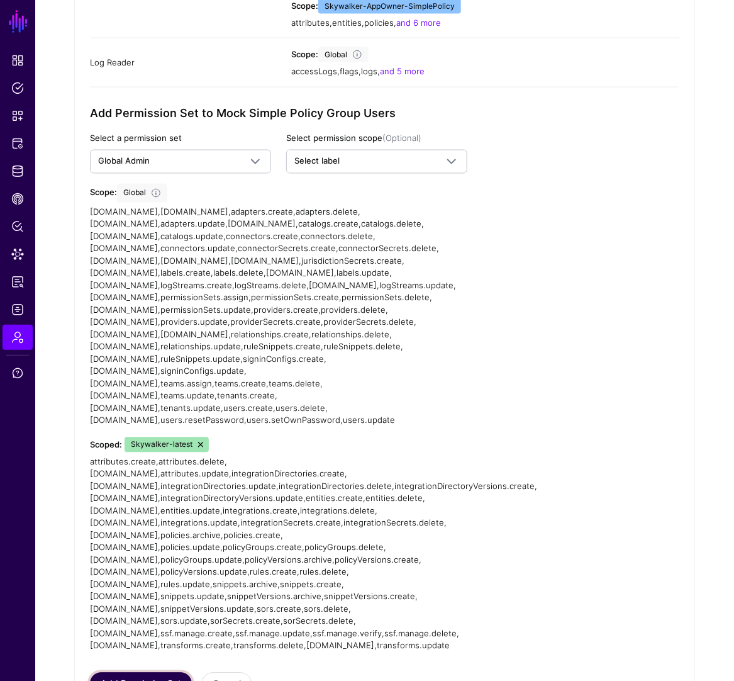
click at [157, 672] on button "Add Permission Set" at bounding box center [141, 683] width 102 height 22
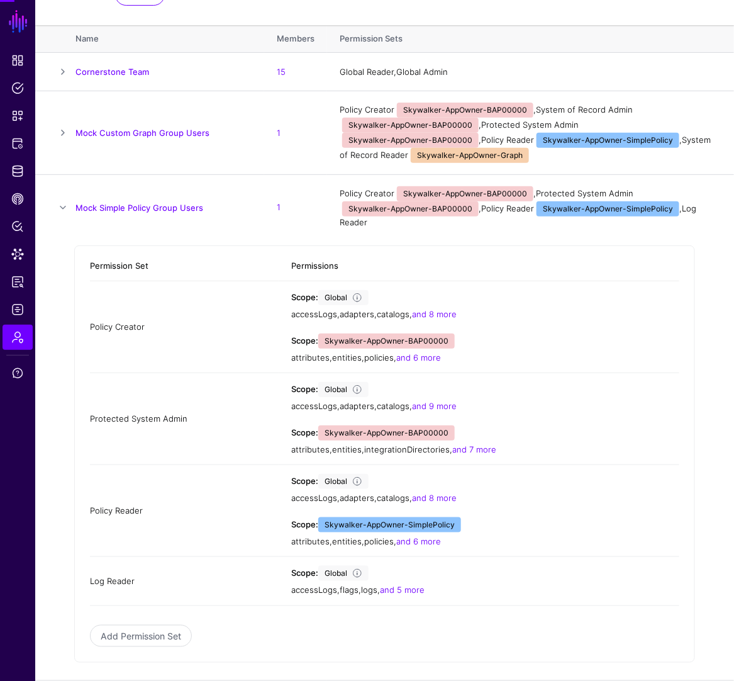
scroll to position [152, 0]
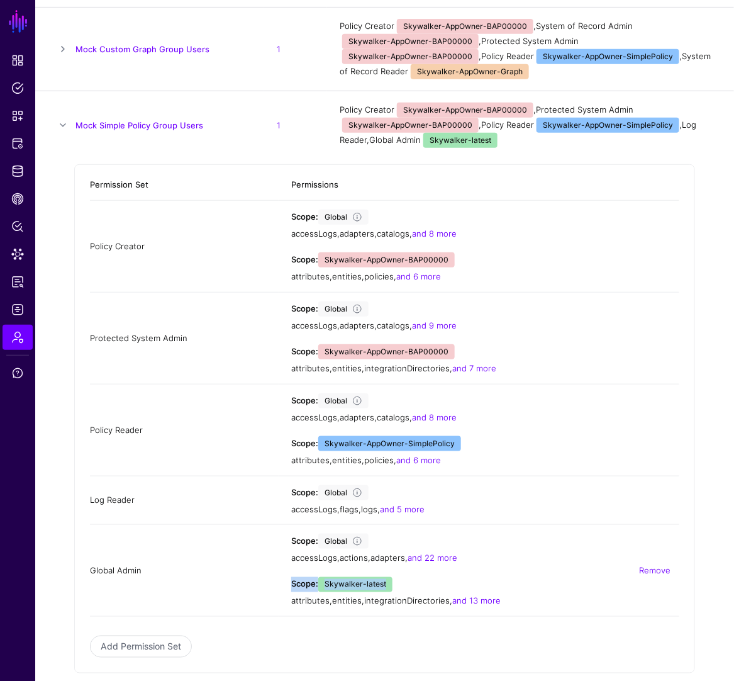
drag, startPoint x: 349, startPoint y: 576, endPoint x: 386, endPoint y: 575, distance: 36.5
click at [386, 577] on div "Scope: Skywalker-latest" at bounding box center [341, 584] width 101 height 15
drag, startPoint x: 455, startPoint y: 545, endPoint x: 361, endPoint y: 550, distance: 93.8
click at [361, 552] on div "accessLogs , actions , adapters , and 22 more" at bounding box center [485, 558] width 388 height 13
click at [489, 596] on link "and 13 more" at bounding box center [476, 601] width 48 height 10
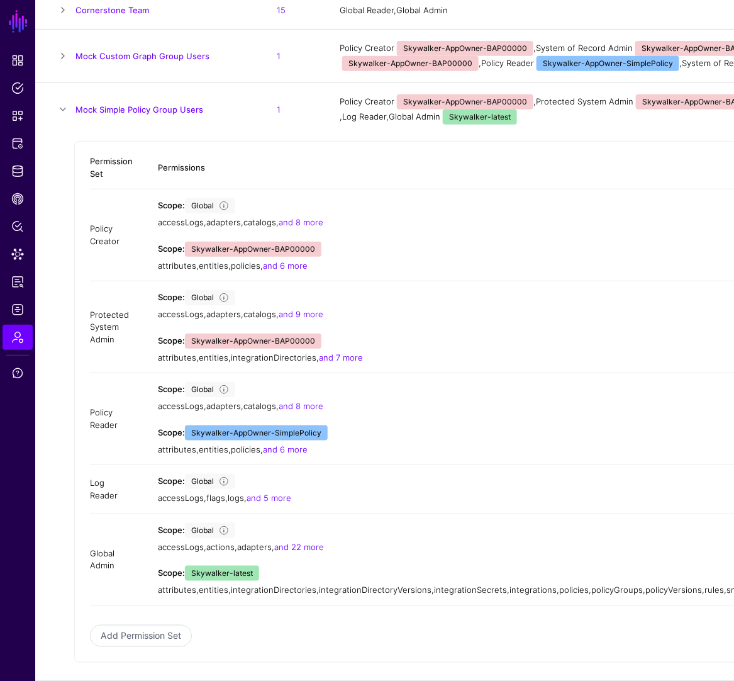
scroll to position [176, 0]
click at [324, 542] on link "and 22 more" at bounding box center [299, 547] width 50 height 10
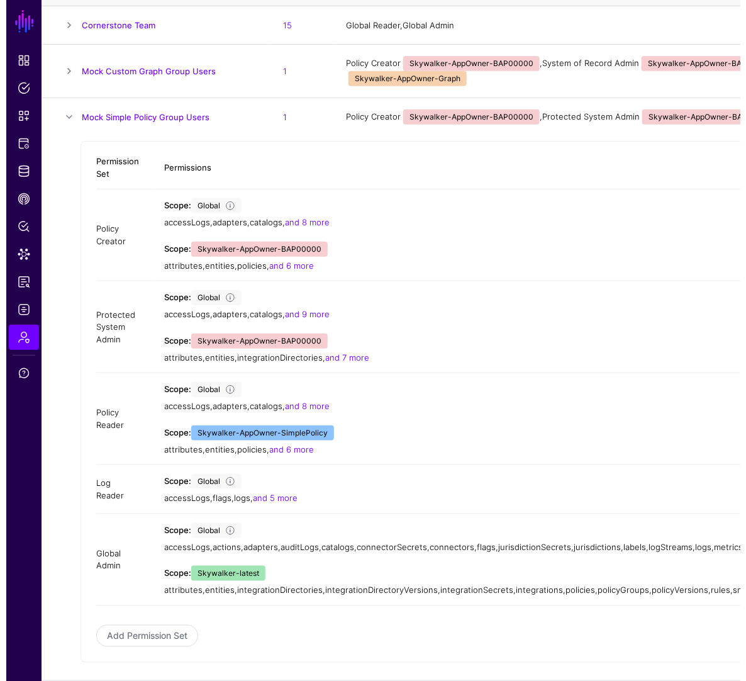
scroll to position [213, 0]
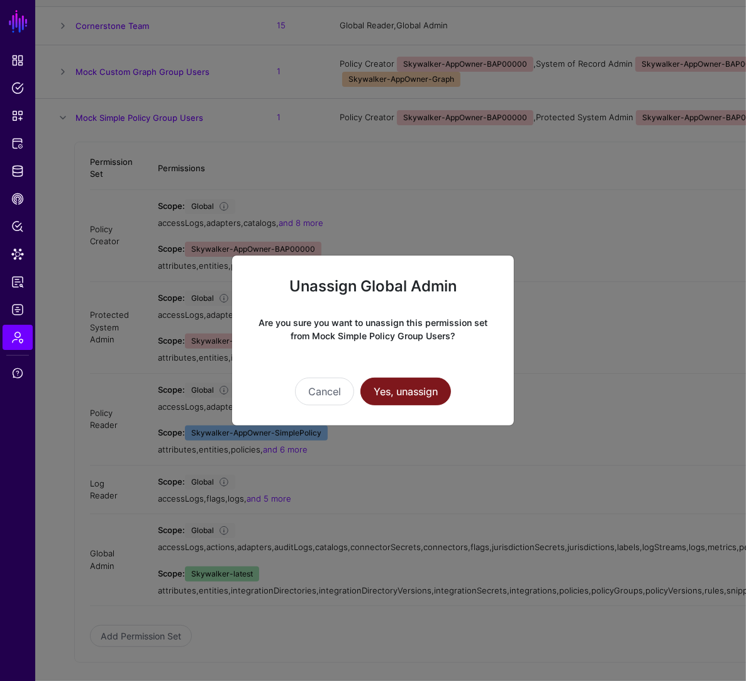
click at [412, 396] on button "Yes, unassign" at bounding box center [405, 391] width 91 height 28
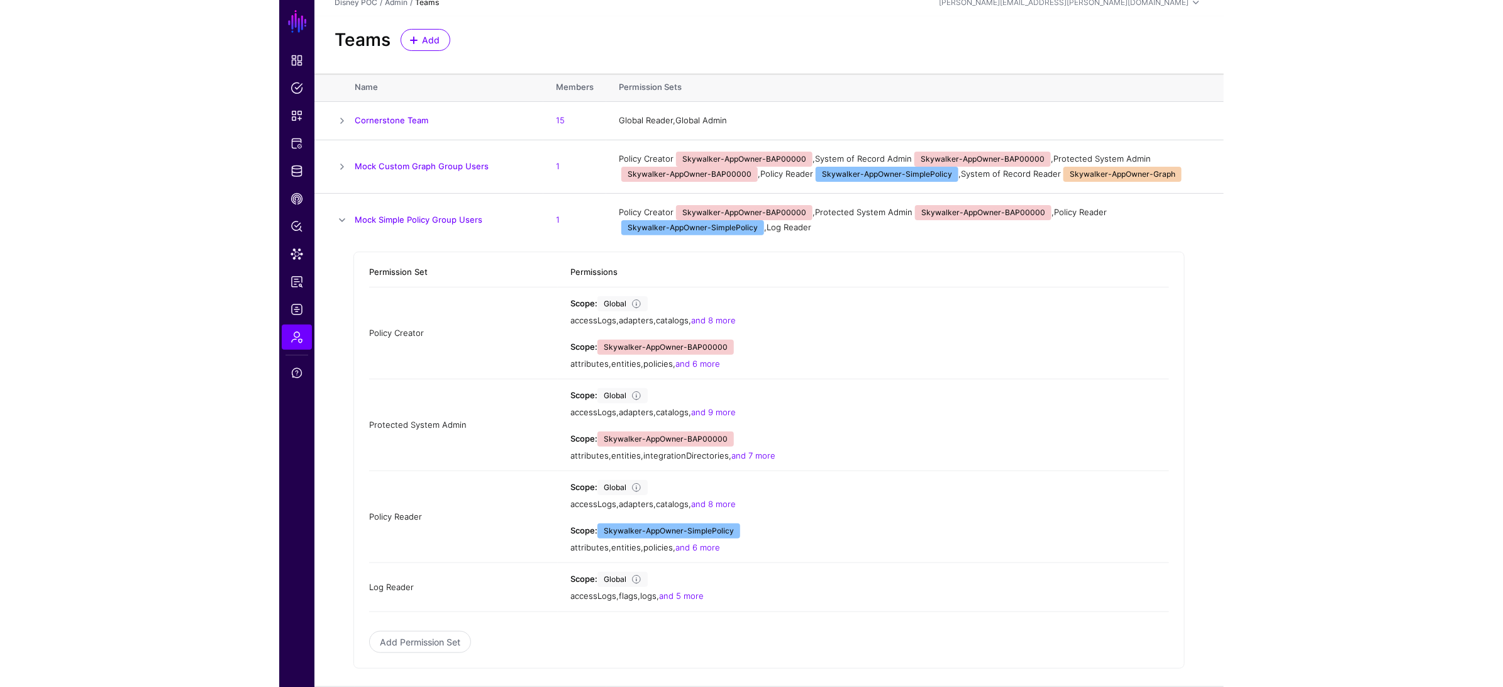
scroll to position [0, 0]
